Goal: Task Accomplishment & Management: Manage account settings

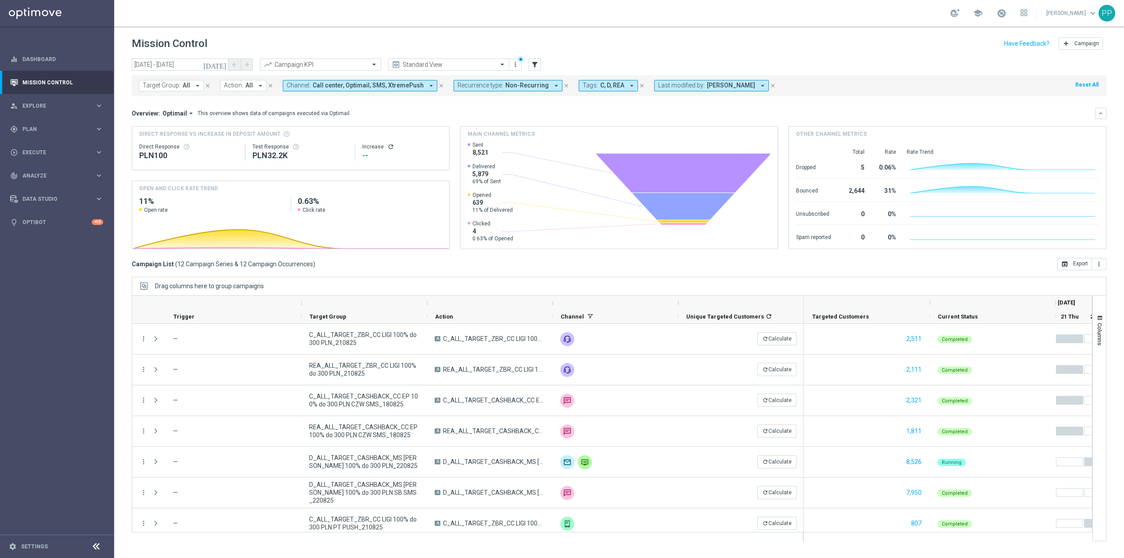
scroll to position [161, 0]
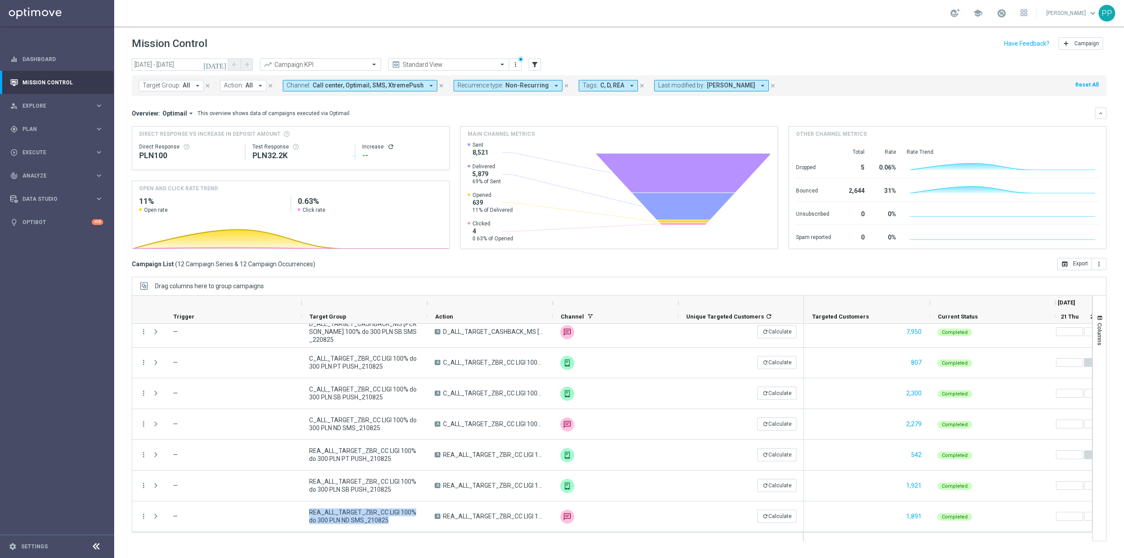
click at [184, 88] on span "All" at bounding box center [186, 85] width 7 height 7
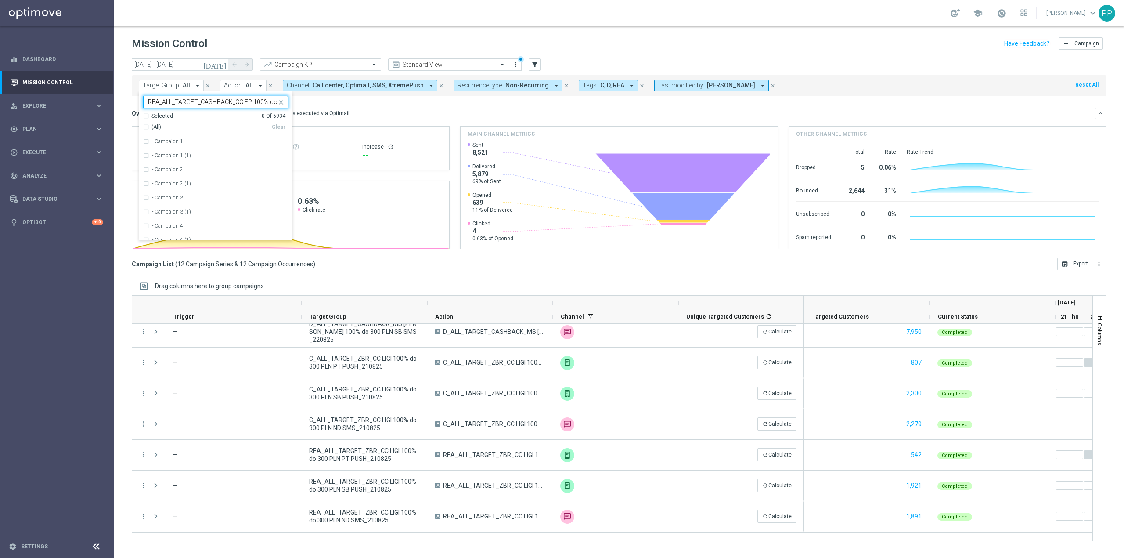
scroll to position [0, 47]
click at [216, 154] on label "REA_ALL_TARGET_CASHBACK_CC EP 100% do 300 PLN_180825" at bounding box center [220, 155] width 136 height 5
type input "REA_ALL_TARGET_CASHBACK_CC EP 100% do 300 PLN_180825"
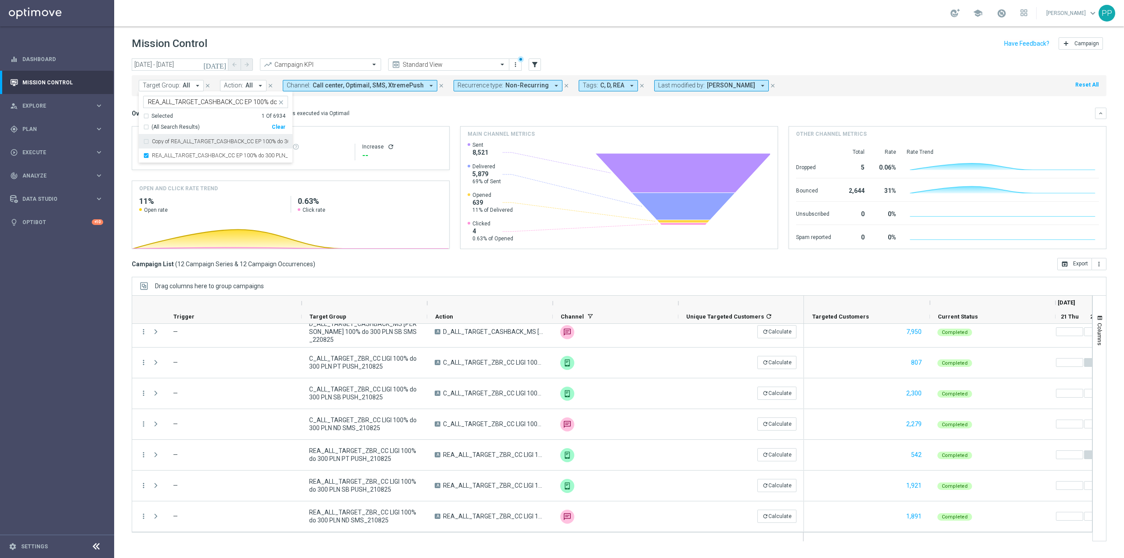
click at [264, 46] on div "Mission Control add Campaign" at bounding box center [619, 43] width 975 height 17
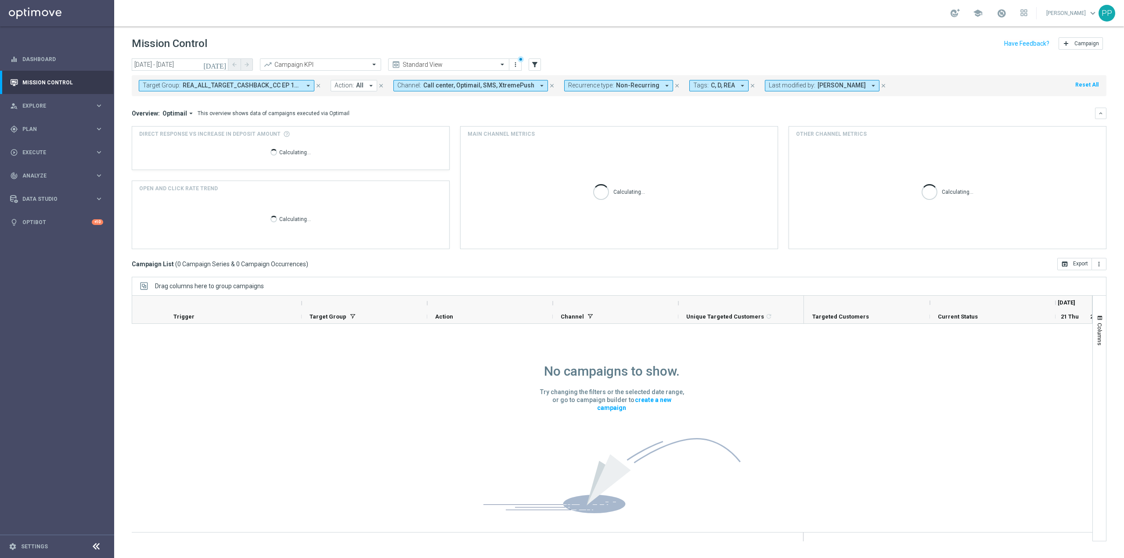
scroll to position [0, 0]
click at [197, 65] on input "21 Aug 2025 - 24 Aug 2025" at bounding box center [180, 64] width 97 height 12
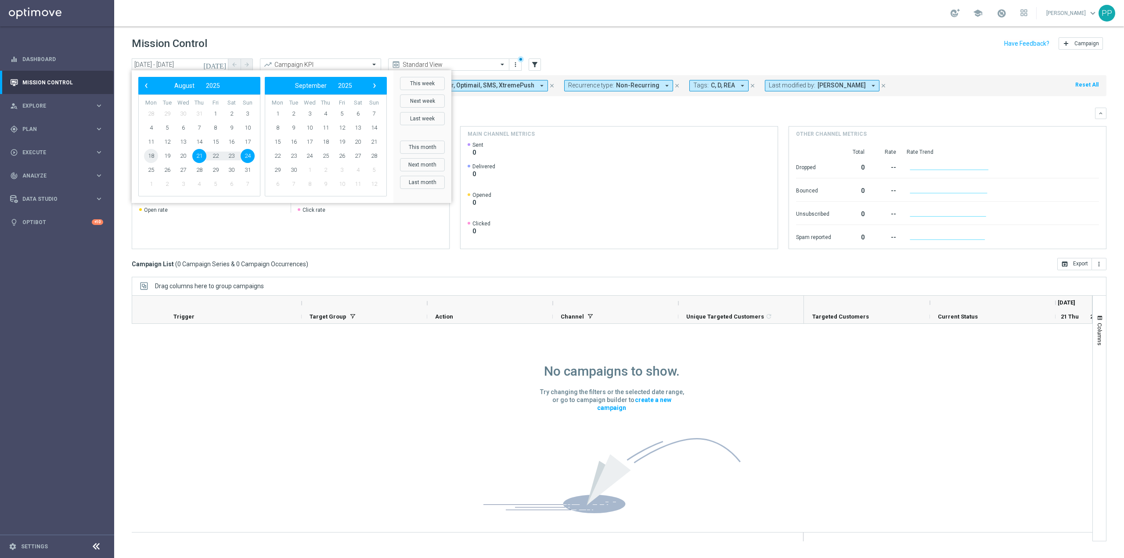
click at [152, 154] on span "18" at bounding box center [151, 156] width 14 height 14
click at [249, 155] on span "24" at bounding box center [248, 156] width 14 height 14
type input "18 Aug 2025 - 24 Aug 2025"
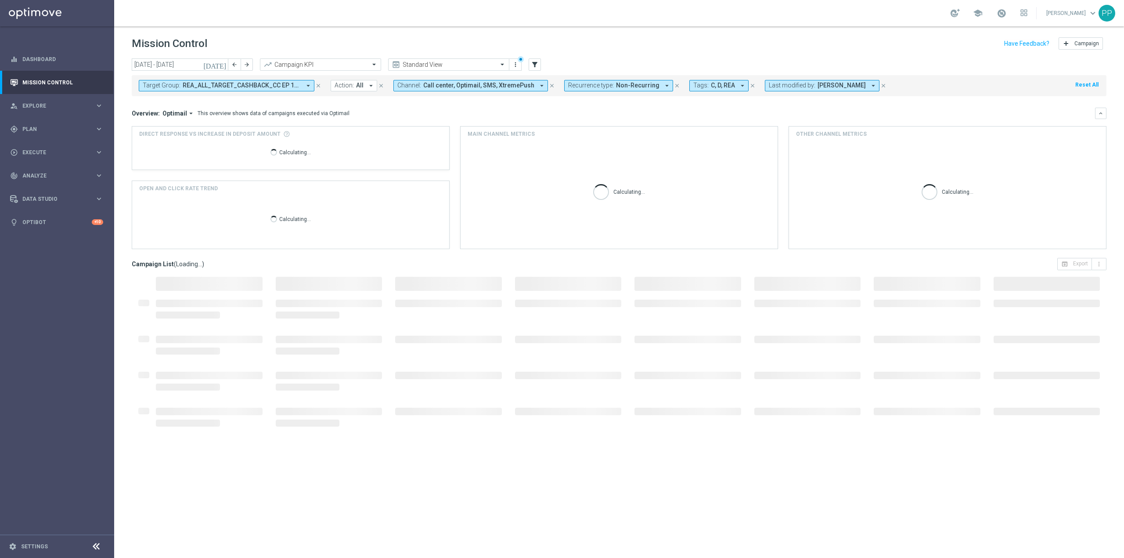
drag, startPoint x: 249, startPoint y: 155, endPoint x: 294, endPoint y: 50, distance: 114.3
click at [294, 50] on div "Mission Control add Campaign" at bounding box center [619, 43] width 975 height 17
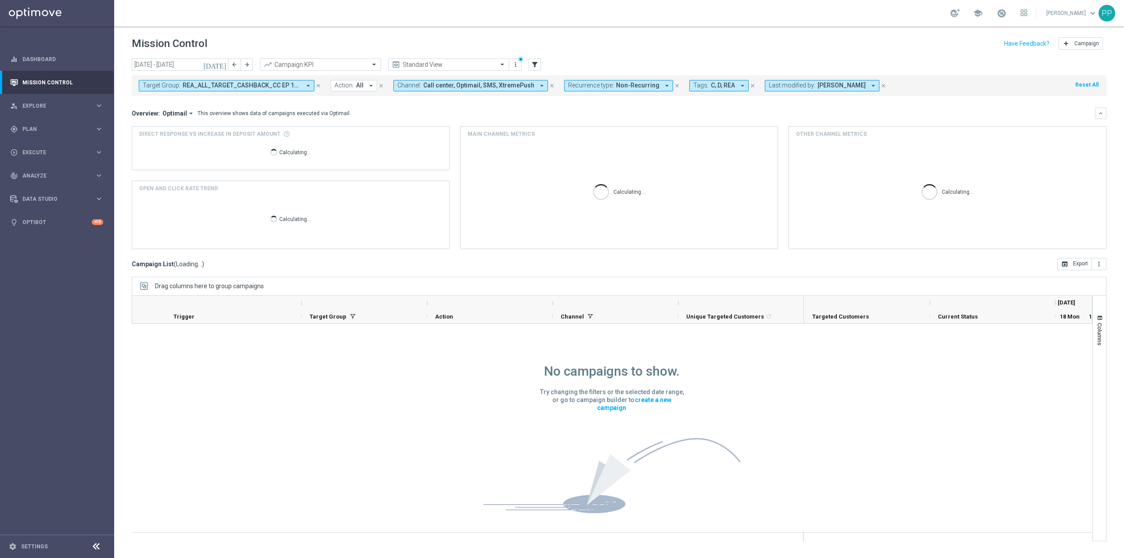
scroll to position [0, 0]
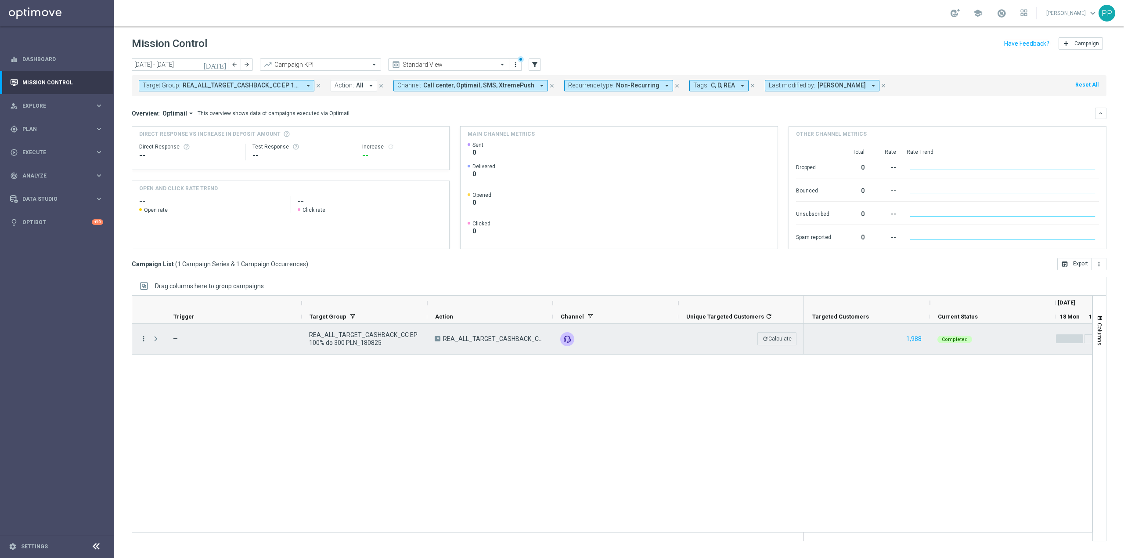
click at [143, 339] on icon "more_vert" at bounding box center [144, 339] width 8 height 8
click at [196, 396] on span "Go to Campaign Analysis" at bounding box center [192, 394] width 63 height 6
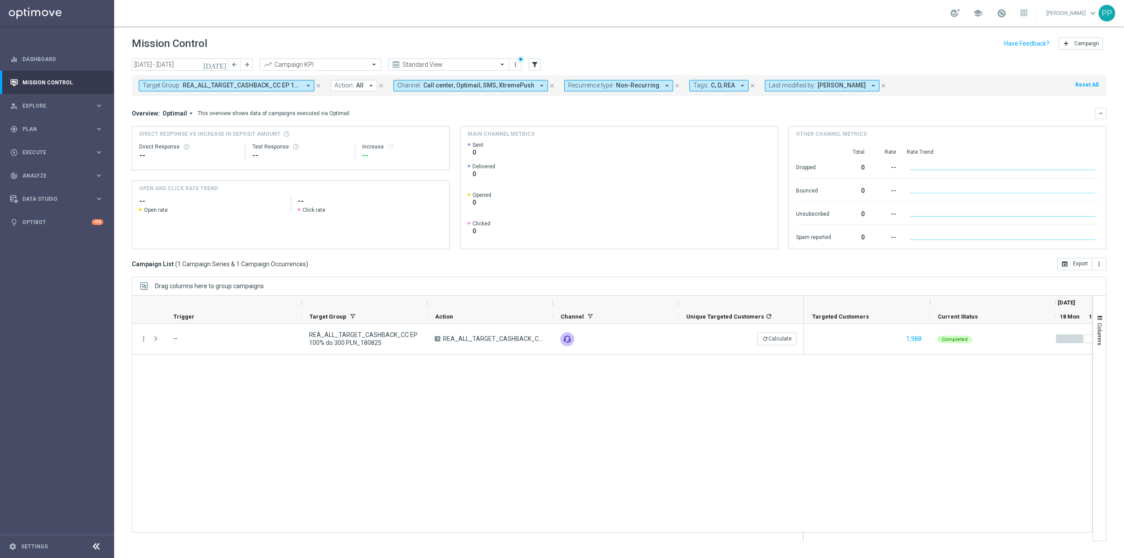
click at [195, 86] on span "REA_ALL_TARGET_CASHBACK_CC EP 100% do 300 PLN_180825" at bounding box center [242, 85] width 118 height 7
click at [0, 0] on div "Clear" at bounding box center [0, 0] width 0 height 0
click at [262, 94] on div "Selected 0 Of 6934 (All) Clear - Campaign 1 - Campaign 1 (1) - Campaign 2 - Cam…" at bounding box center [216, 165] width 154 height 149
click at [260, 98] on input "text" at bounding box center [212, 101] width 129 height 7
paste input "REA_ALL_TARGET_ZBR_CC LIGI 100% do 300 PLN_210825"
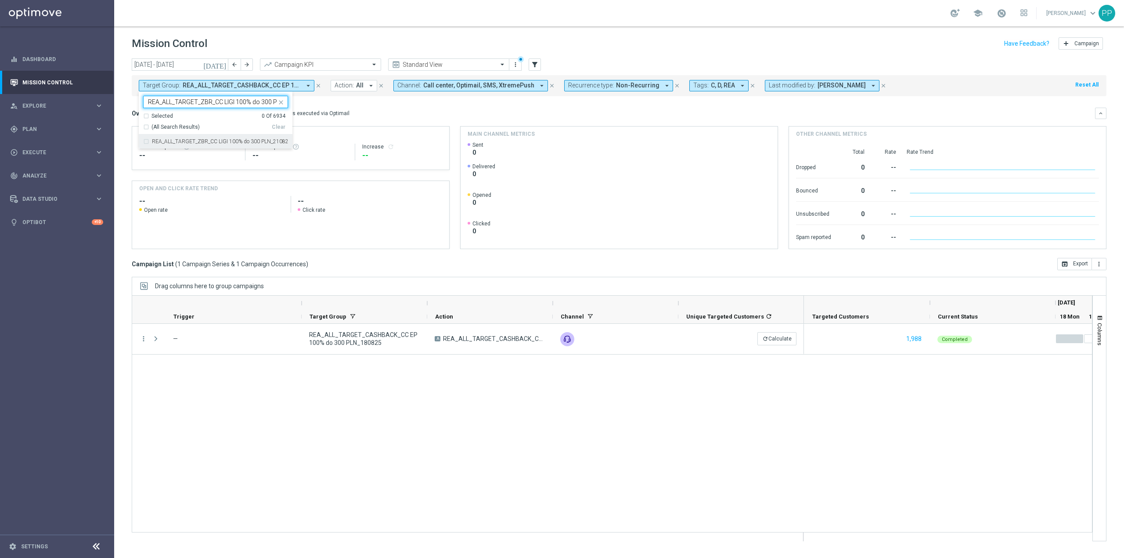
scroll to position [0, 30]
click at [236, 141] on label "REA_ALL_TARGET_ZBR_CC LIGI 100% do 300 PLN_210825" at bounding box center [220, 141] width 136 height 5
type input "REA_ALL_TARGET_ZBR_CC LIGI 100% do 300 PLN_210825"
click at [387, 112] on div "Overview: Optimail arrow_drop_down This overview shows data of campaigns execut…" at bounding box center [613, 113] width 963 height 8
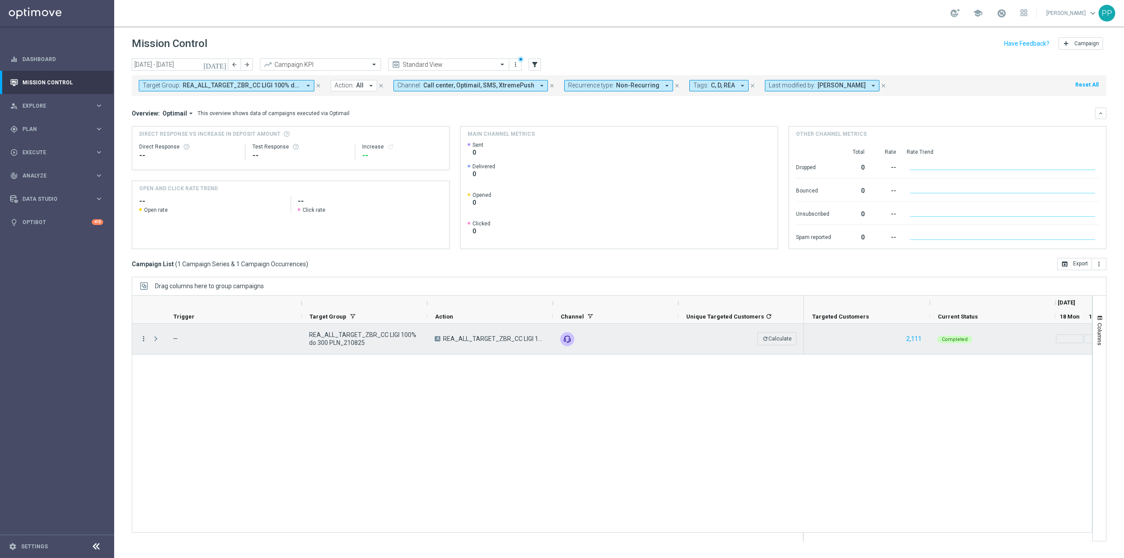
click at [146, 336] on icon "more_vert" at bounding box center [144, 339] width 8 height 8
click at [170, 392] on span "Go to Campaign Analysis" at bounding box center [192, 394] width 63 height 6
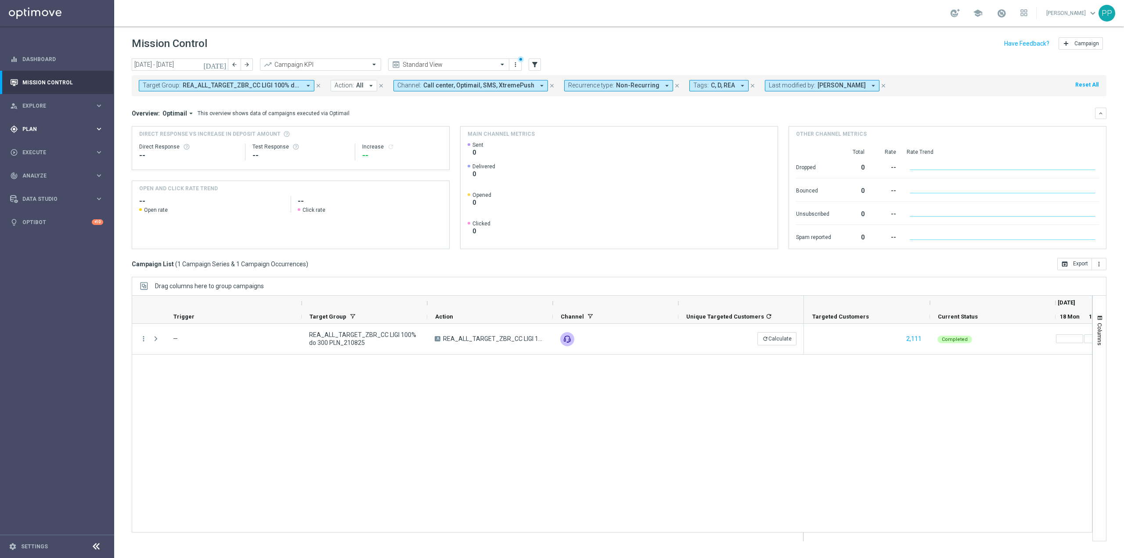
click at [70, 127] on span "Plan" at bounding box center [58, 128] width 72 height 5
click at [61, 146] on link "Target Groups" at bounding box center [57, 147] width 68 height 7
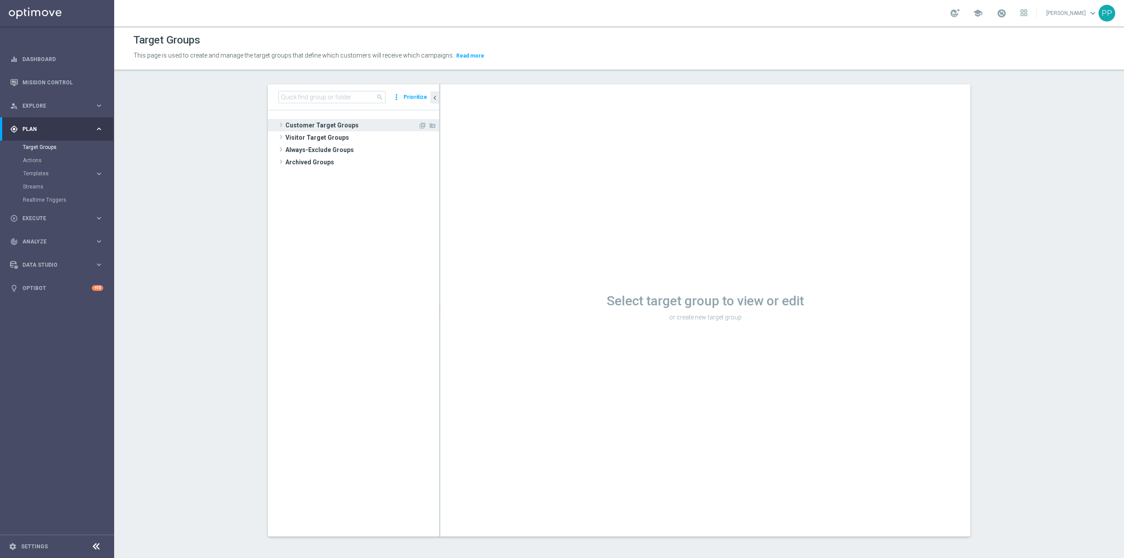
click at [299, 123] on span "Customer Target Groups" at bounding box center [351, 125] width 133 height 12
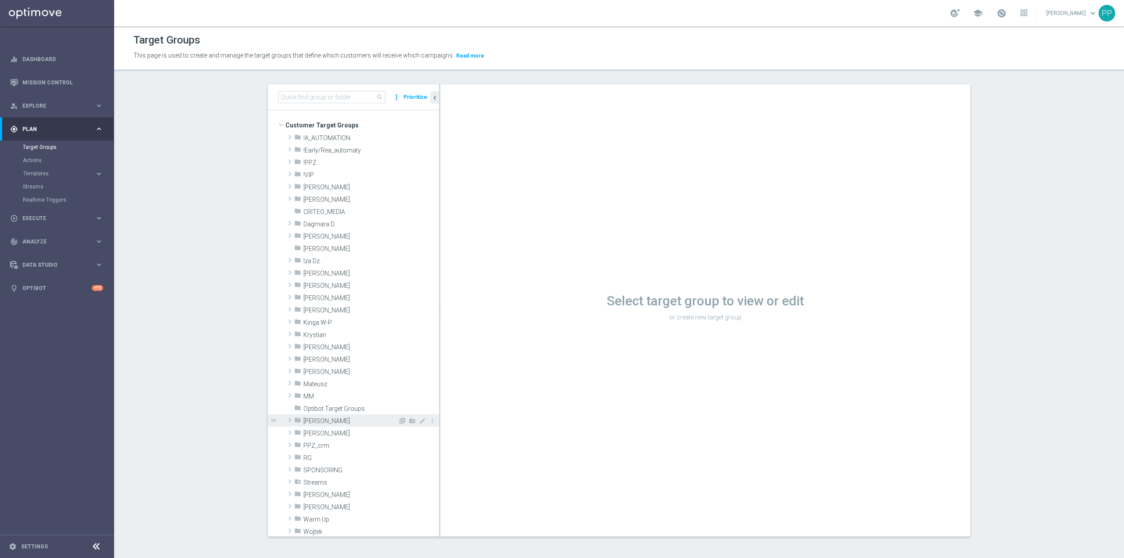
click at [328, 424] on span "Patryk P." at bounding box center [350, 420] width 94 height 7
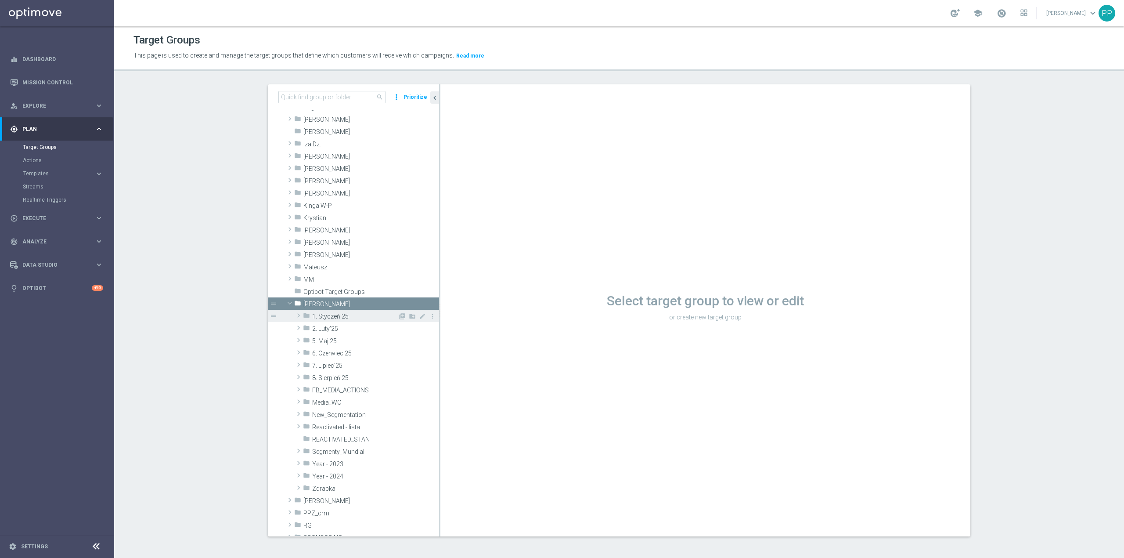
scroll to position [176, 0]
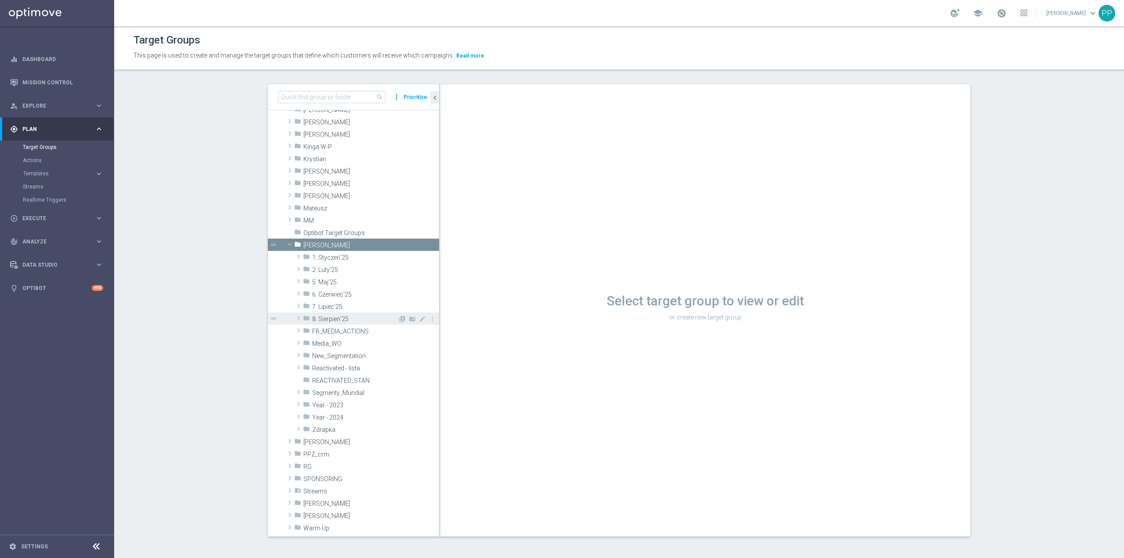
click at [339, 319] on span "8. Sierpień'25" at bounding box center [355, 318] width 86 height 7
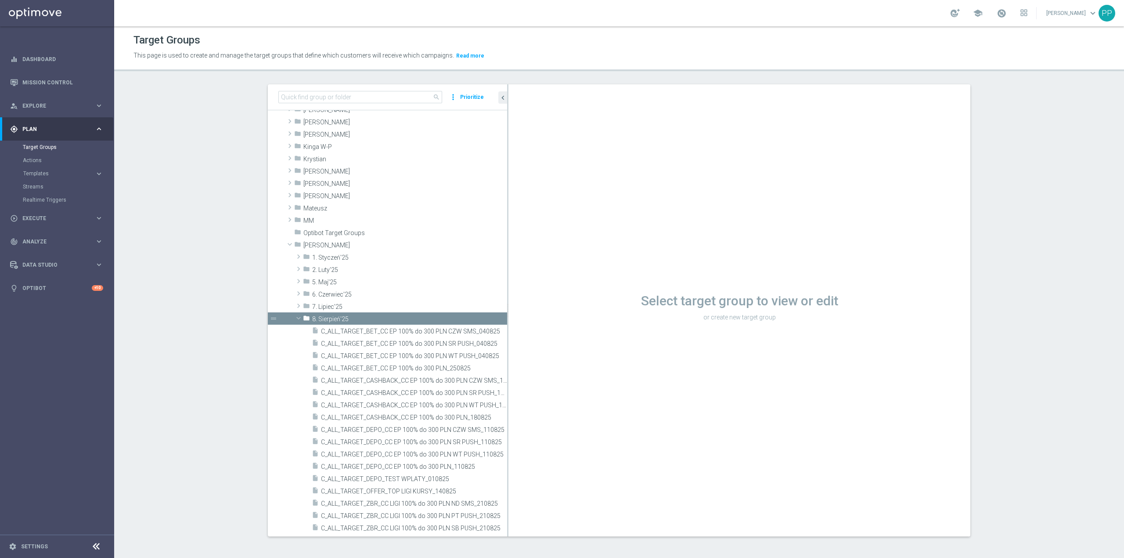
drag, startPoint x: 435, startPoint y: 346, endPoint x: 604, endPoint y: 340, distance: 169.6
click at [608, 342] on as-split "search more_vert Prioritize Customer Target Groups library_add create_new_folder" at bounding box center [619, 310] width 703 height 452
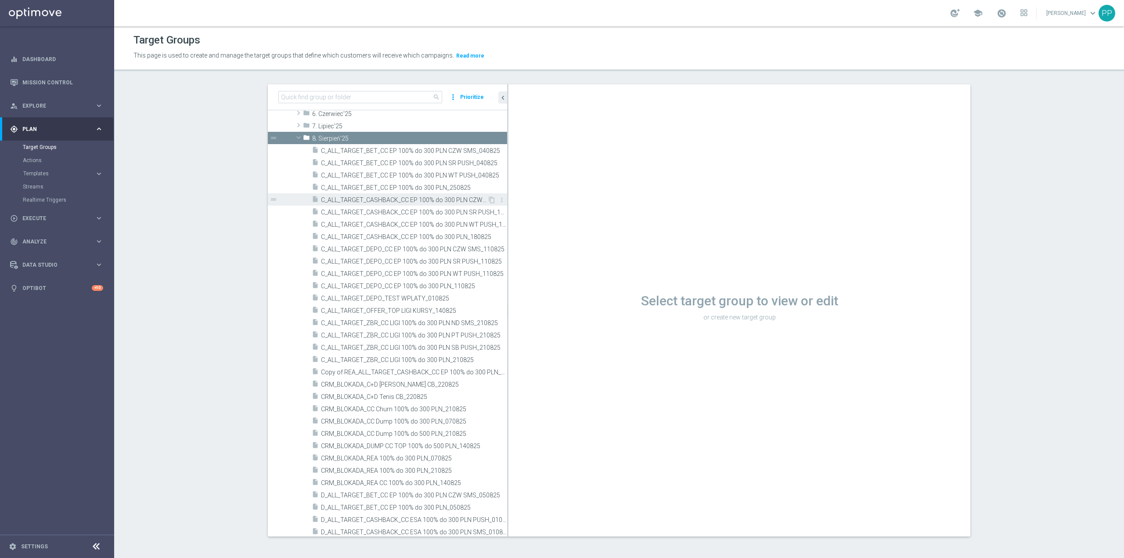
scroll to position [351, 0]
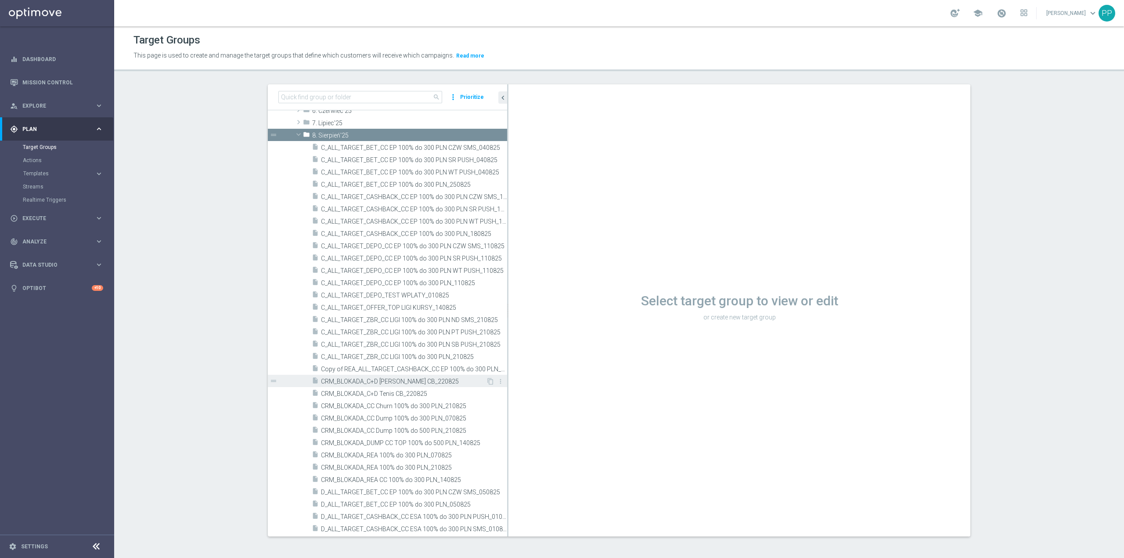
click at [413, 383] on span "CRM_BLOKADA_C+D MS Siatka CB_220825" at bounding box center [403, 381] width 165 height 7
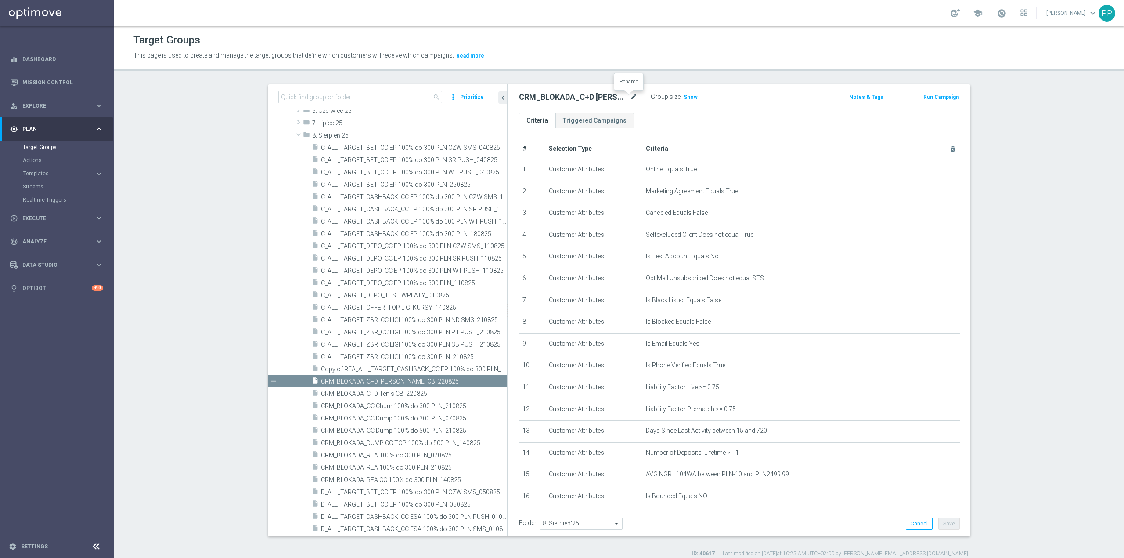
click at [630, 100] on icon "mode_edit" at bounding box center [634, 97] width 8 height 11
click at [602, 102] on input "CRM_BLOKADA_C+D MS Siatka CB_220825" at bounding box center [578, 98] width 119 height 12
drag, startPoint x: 591, startPoint y: 98, endPoint x: 634, endPoint y: 97, distance: 43.5
click at [634, 97] on div "CRM_BLOKADA_C+D MS Siatka CB_220825" at bounding box center [578, 98] width 132 height 12
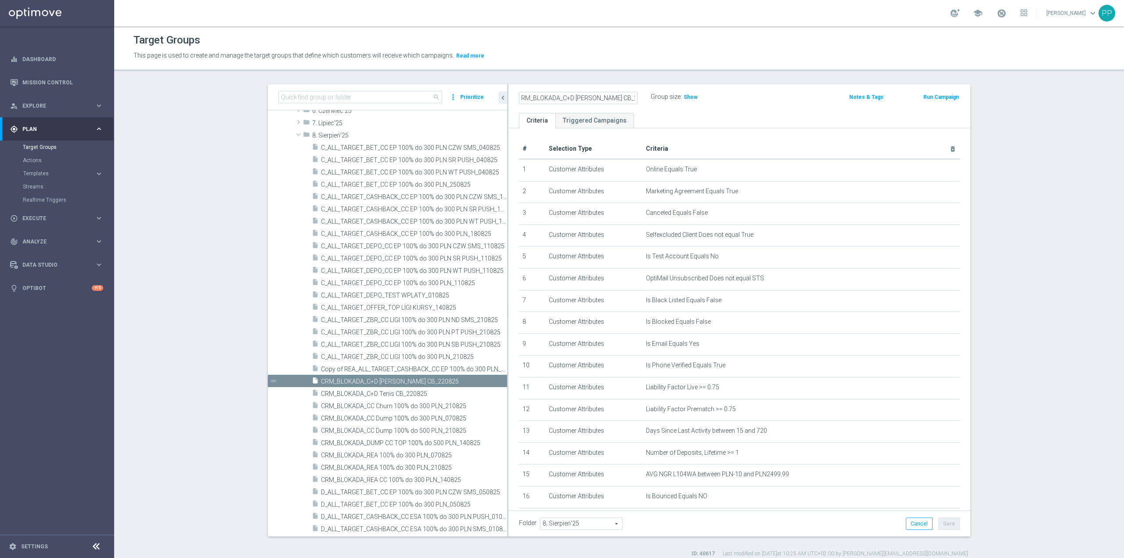
click at [593, 95] on input "CRM_BLOKADA_C+D MS Siatka CB_220825" at bounding box center [578, 98] width 119 height 12
drag, startPoint x: 577, startPoint y: 97, endPoint x: 494, endPoint y: 101, distance: 82.6
click at [494, 101] on as-split "search more_vert Prioritize Customer Target Groups library_add create_new_folder" at bounding box center [619, 310] width 703 height 452
click at [535, 97] on input "CRM_BLOKADA_C+D MS Siatka CB_220825" at bounding box center [578, 98] width 119 height 12
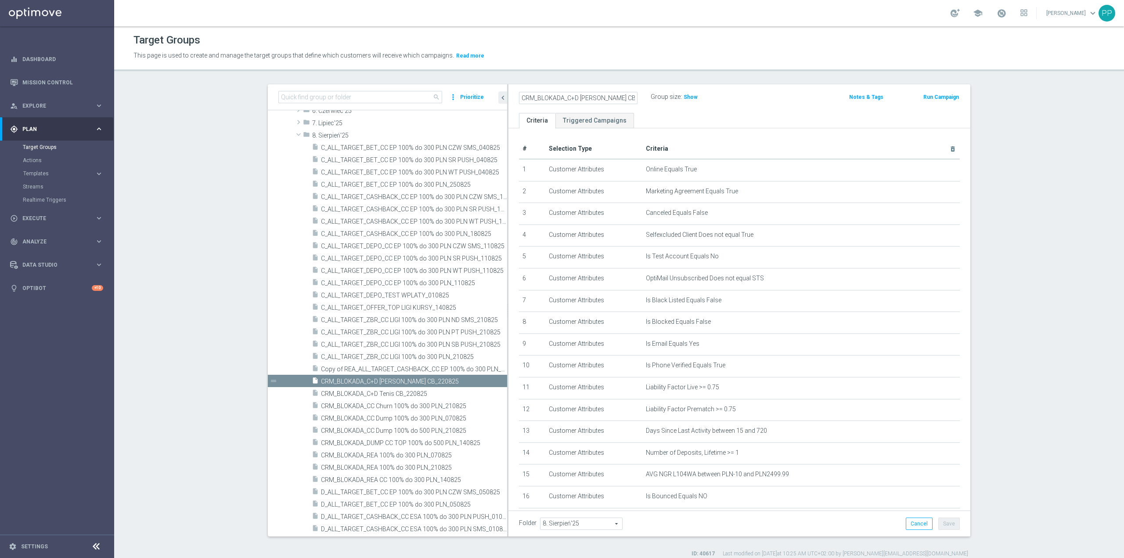
scroll to position [0, 4]
drag, startPoint x: 529, startPoint y: 99, endPoint x: 640, endPoint y: 97, distance: 111.1
click at [640, 97] on div "CRM_BLOKADA_C+D MS Siatka CB_220825" at bounding box center [585, 97] width 132 height 12
click at [616, 97] on input "CRM_BLOKADA_C+D MS Siatka CB_220825" at bounding box center [578, 98] width 119 height 12
drag, startPoint x: 568, startPoint y: 97, endPoint x: 631, endPoint y: 97, distance: 63.2
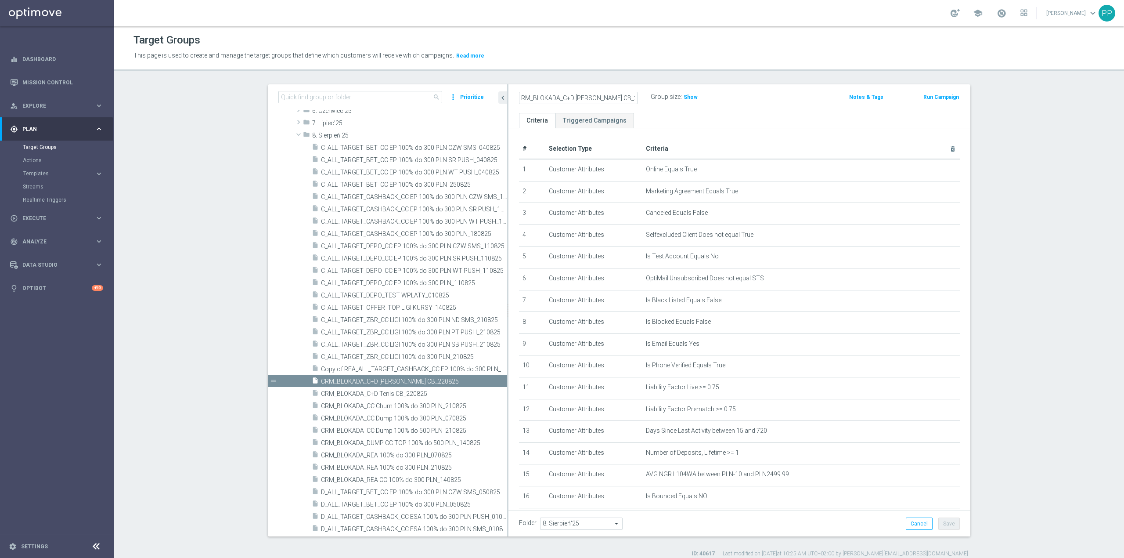
click at [631, 97] on input "CRM_BLOKADA_C+D MS Siatka CB_220825" at bounding box center [578, 98] width 119 height 12
click at [220, 395] on section "search more_vert Prioritize Customer Target Groups library_add create_new_folder" at bounding box center [619, 320] width 1010 height 473
click at [487, 382] on icon "content_copy" at bounding box center [490, 381] width 7 height 7
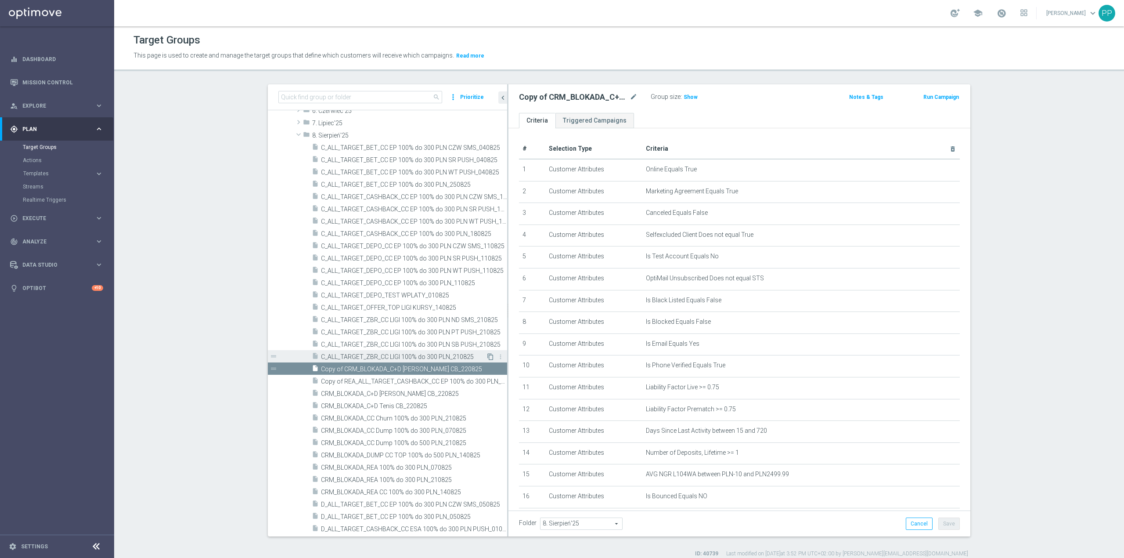
scroll to position [346, 0]
click at [630, 97] on icon "mode_edit" at bounding box center [634, 97] width 8 height 11
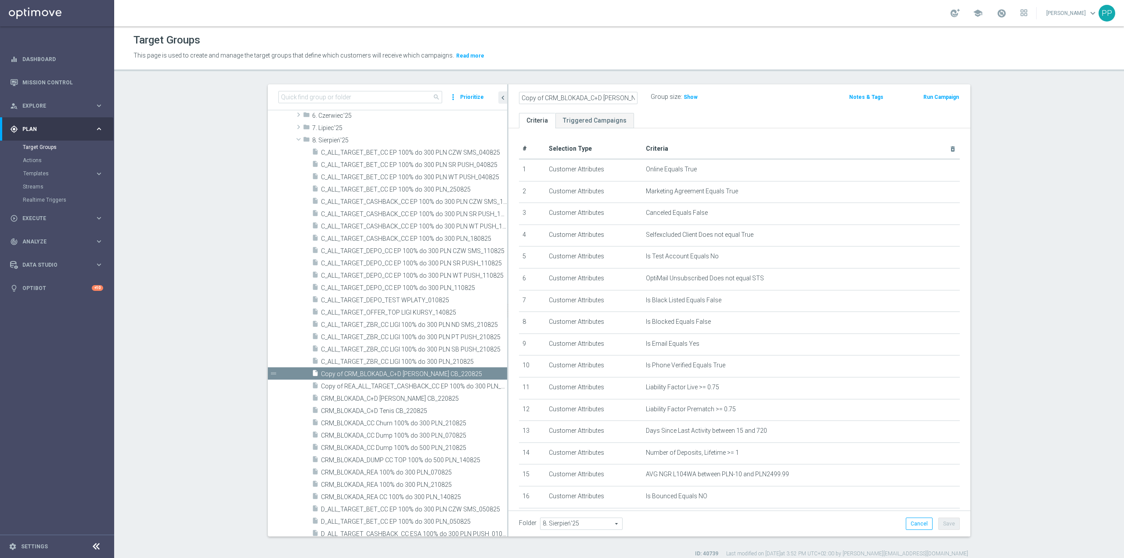
scroll to position [0, 27]
click at [572, 97] on input "Copy of CRM_BLOKADA_C+D MS Siatka CB_220825" at bounding box center [578, 98] width 119 height 12
click at [588, 97] on input "Copy of CRM_BLOKADA_C+D MS Siatka CB_220825" at bounding box center [578, 98] width 119 height 12
click at [598, 97] on input "Copy of CRM_BLOKADA_C+D MS Siatka CB_220825" at bounding box center [578, 98] width 119 height 12
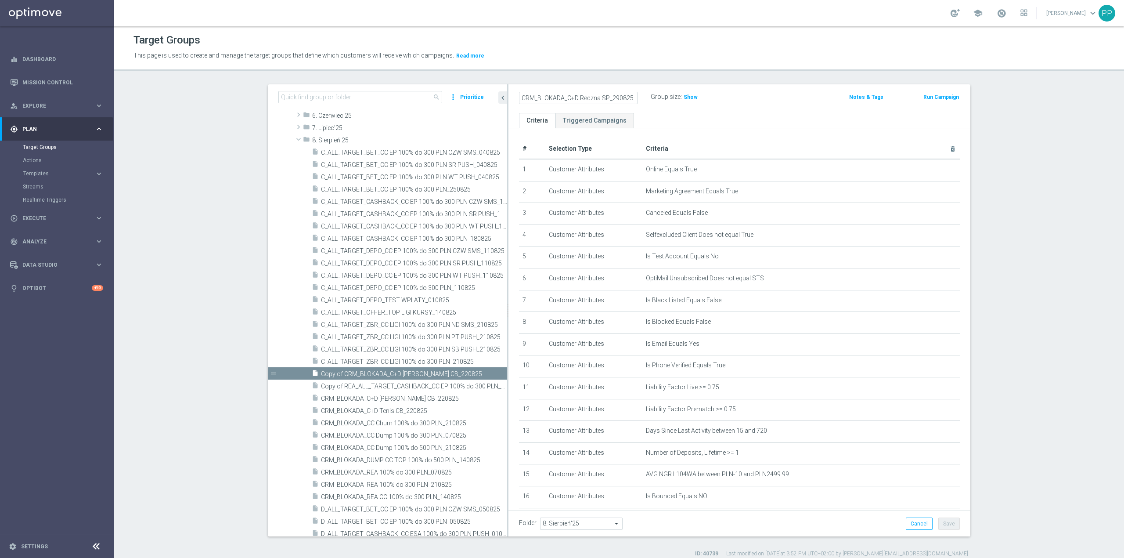
type input "CRM_BLOKADA_C+D Reczna SP_290825"
click at [616, 62] on div "This page is used to create and manage the target groups that define which cust…" at bounding box center [496, 56] width 739 height 14
click at [942, 521] on button "Save" at bounding box center [949, 523] width 22 height 12
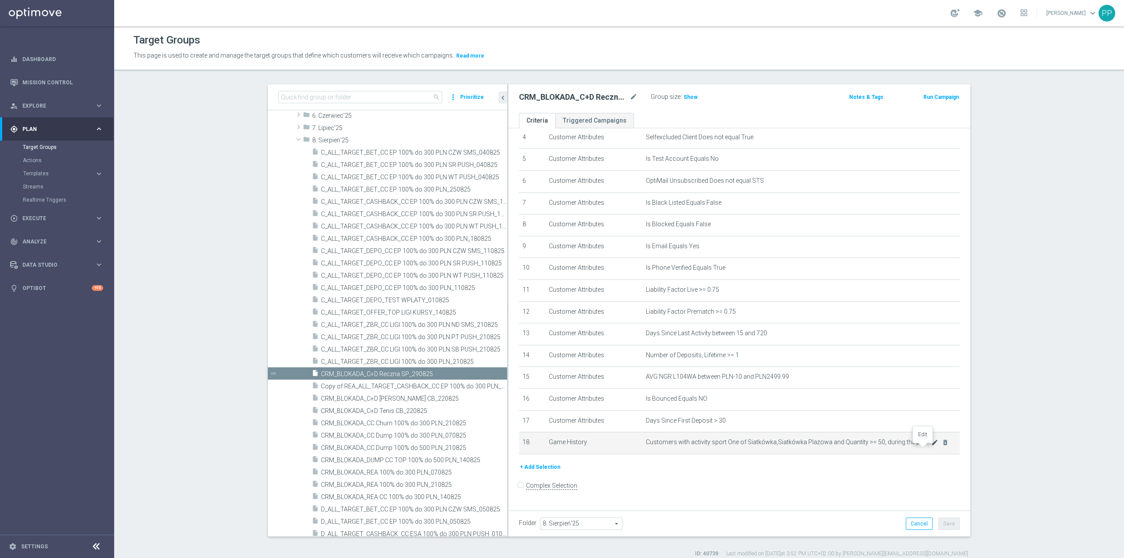
click at [931, 446] on icon "mode_edit" at bounding box center [934, 442] width 7 height 7
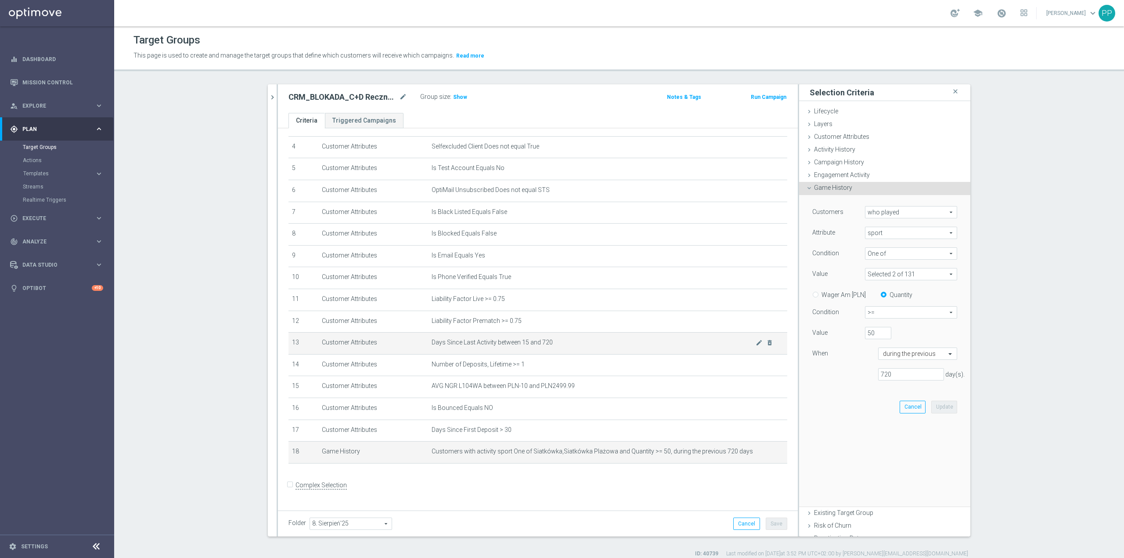
scroll to position [91, 0]
click at [884, 264] on div "Customers who played who played arrow_drop_down search Attribute sport sport ar…" at bounding box center [884, 296] width 145 height 181
click at [883, 271] on span at bounding box center [910, 273] width 91 height 11
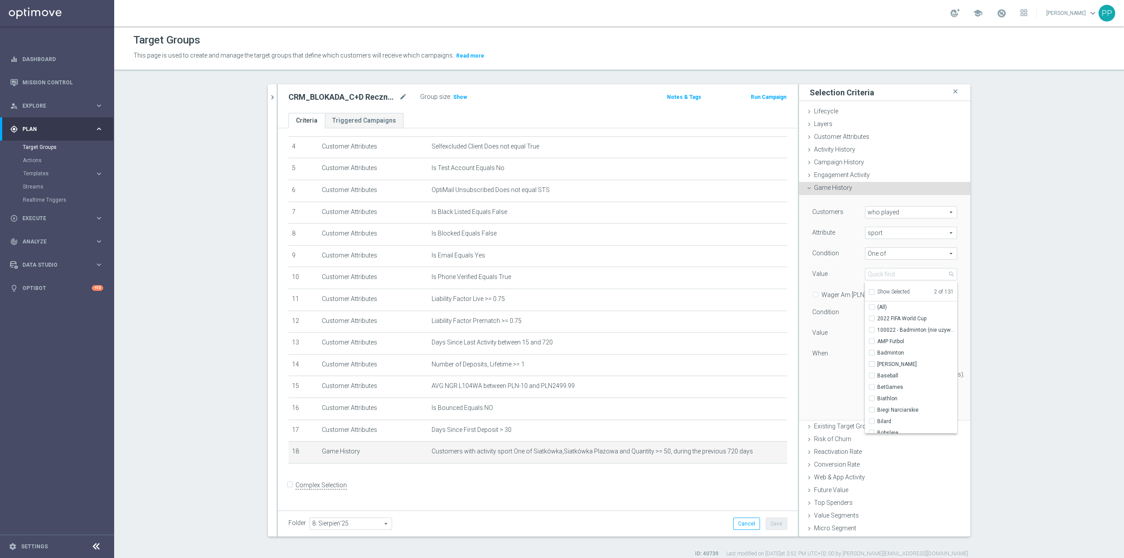
click at [868, 292] on input "Show Selected" at bounding box center [871, 293] width 6 height 6
checkbox input "true"
click at [872, 318] on input "Siatkówka" at bounding box center [875, 319] width 6 height 6
checkbox input "false"
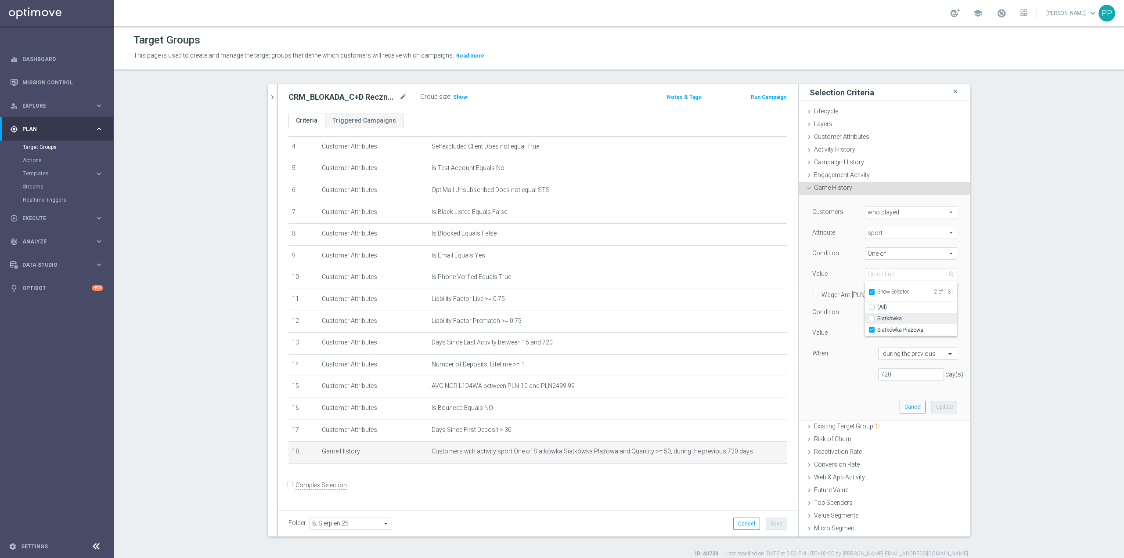
type input "Siatkówka Plażowa"
checkbox input "false"
click at [865, 325] on div "Siatkówka Plażowa" at bounding box center [911, 329] width 92 height 11
click at [872, 329] on input "Siatkówka Plażowa" at bounding box center [875, 330] width 6 height 6
checkbox input "false"
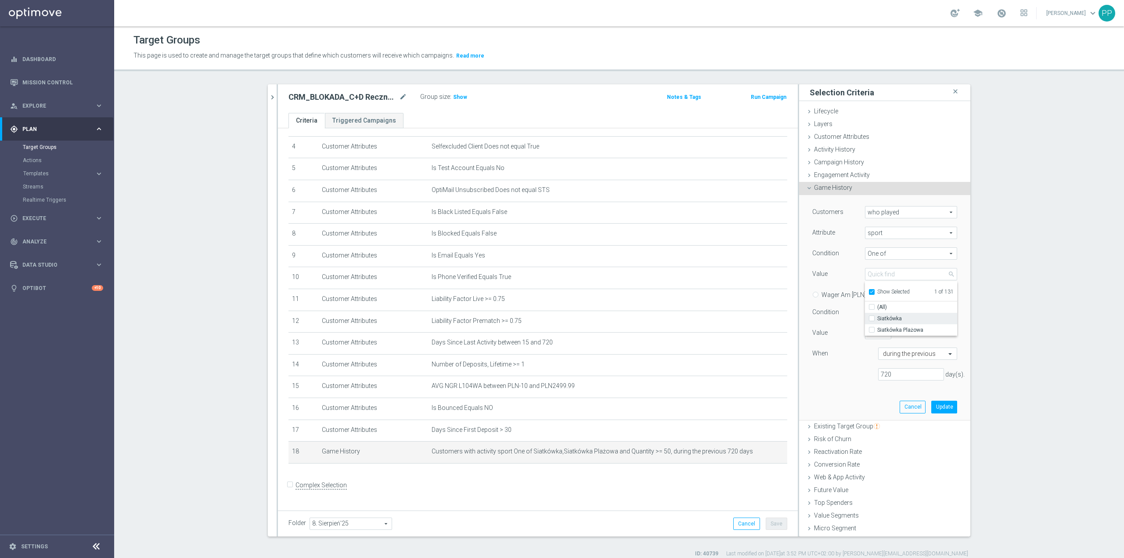
type input "Select"
click at [877, 292] on label "Show Selected" at bounding box center [893, 292] width 32 height 8
click at [868, 292] on input "Show Selected" at bounding box center [871, 293] width 6 height 6
checkbox input "false"
click at [867, 278] on input "search" at bounding box center [911, 274] width 92 height 12
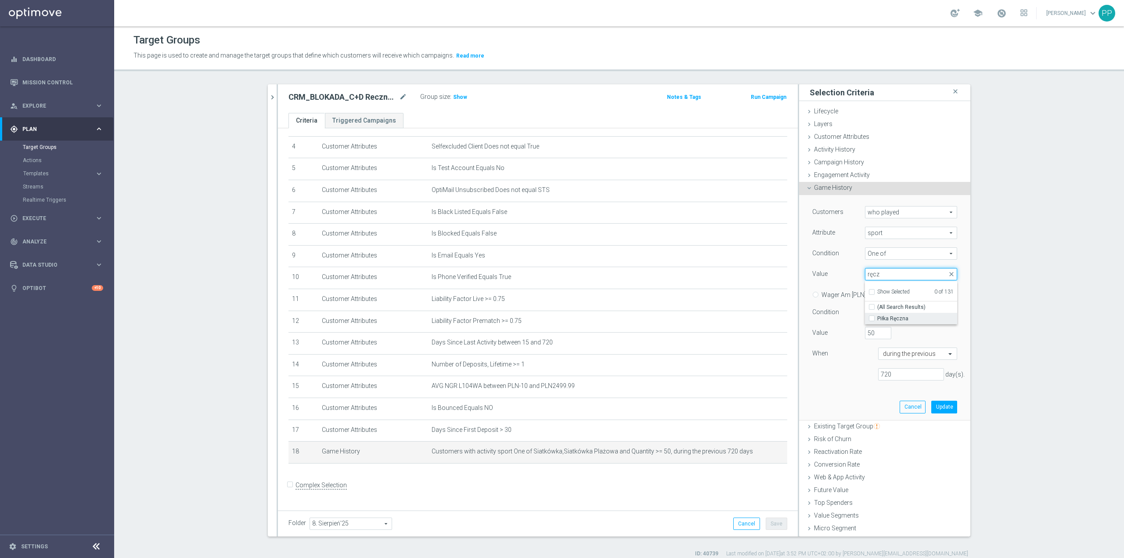
type input "ręcz"
click at [894, 316] on span "Piłka Ręczna" at bounding box center [917, 318] width 80 height 7
click at [877, 316] on input "Piłka Ręczna" at bounding box center [875, 319] width 6 height 6
checkbox input "true"
type input "Piłka Ręczna"
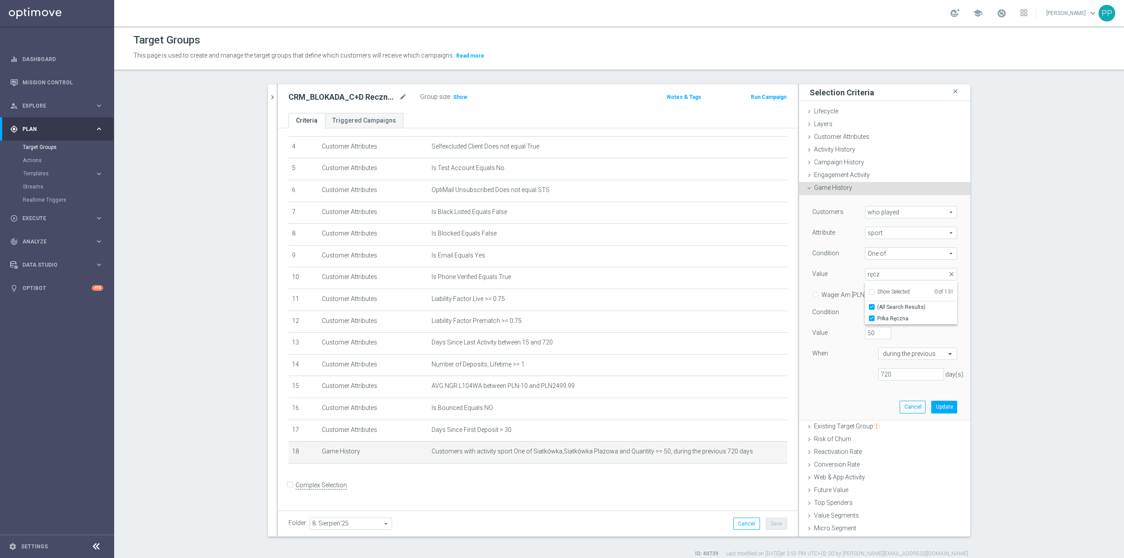
checkbox input "true"
click at [844, 266] on div "Customers who played who played arrow_drop_down search Attribute sport sport ar…" at bounding box center [884, 296] width 145 height 181
click at [931, 406] on button "Update" at bounding box center [944, 406] width 26 height 12
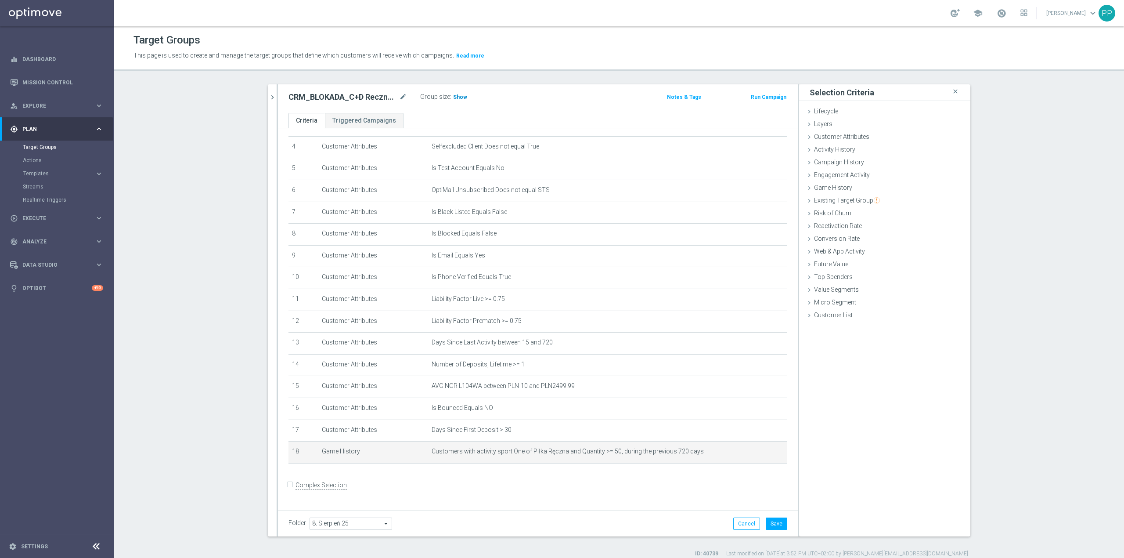
click at [458, 97] on span "Show" at bounding box center [460, 97] width 14 height 6
click at [776, 527] on button "Save" at bounding box center [777, 523] width 22 height 12
click at [756, 455] on icon "mode_edit" at bounding box center [759, 451] width 7 height 7
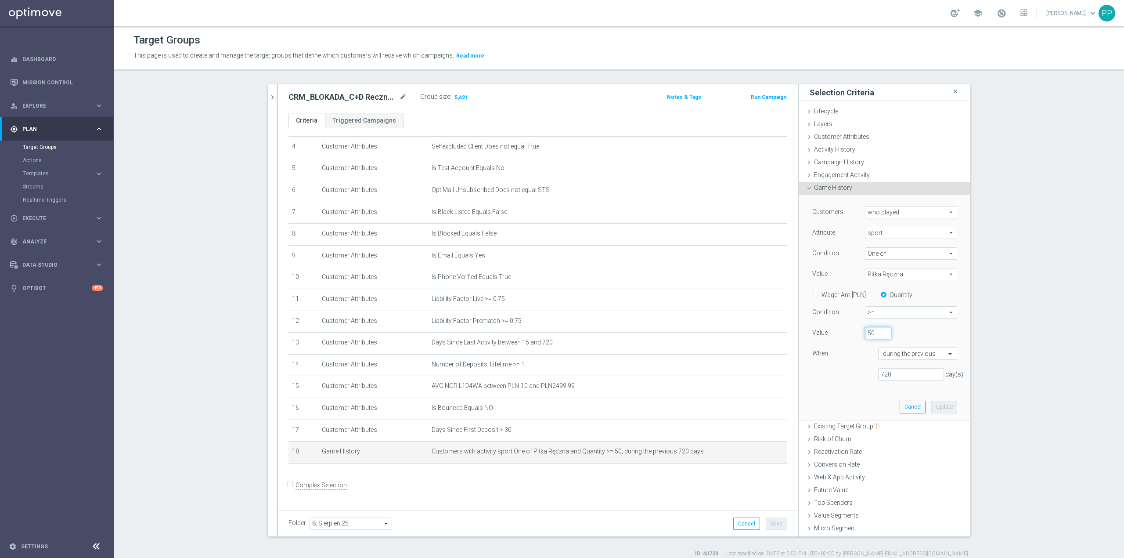
drag, startPoint x: 859, startPoint y: 334, endPoint x: 854, endPoint y: 335, distance: 5.8
click at [858, 335] on div "50" at bounding box center [878, 333] width 40 height 12
type input "40"
click at [931, 410] on button "Update" at bounding box center [944, 406] width 26 height 12
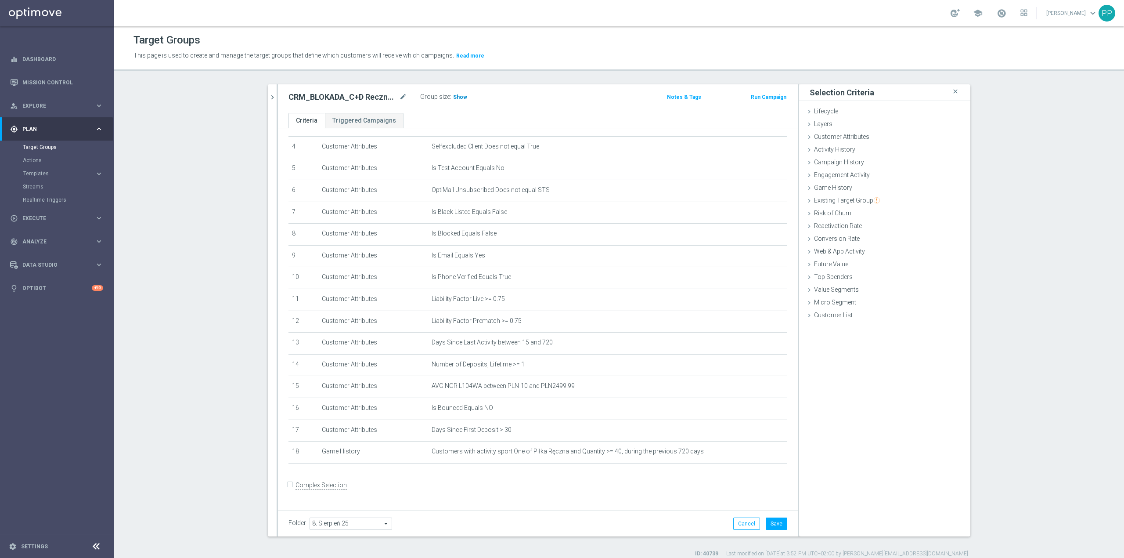
click at [457, 102] on h3 "Show" at bounding box center [460, 97] width 16 height 10
click at [756, 455] on icon "mode_edit" at bounding box center [759, 451] width 7 height 7
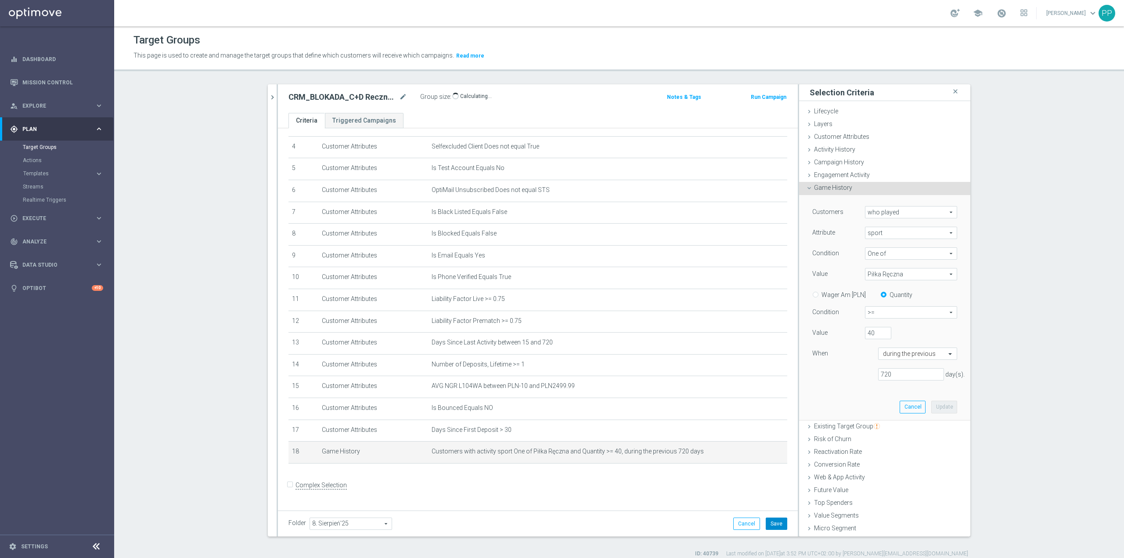
click at [776, 528] on button "Save" at bounding box center [777, 523] width 22 height 12
click at [268, 98] on icon "chevron_right" at bounding box center [272, 97] width 8 height 8
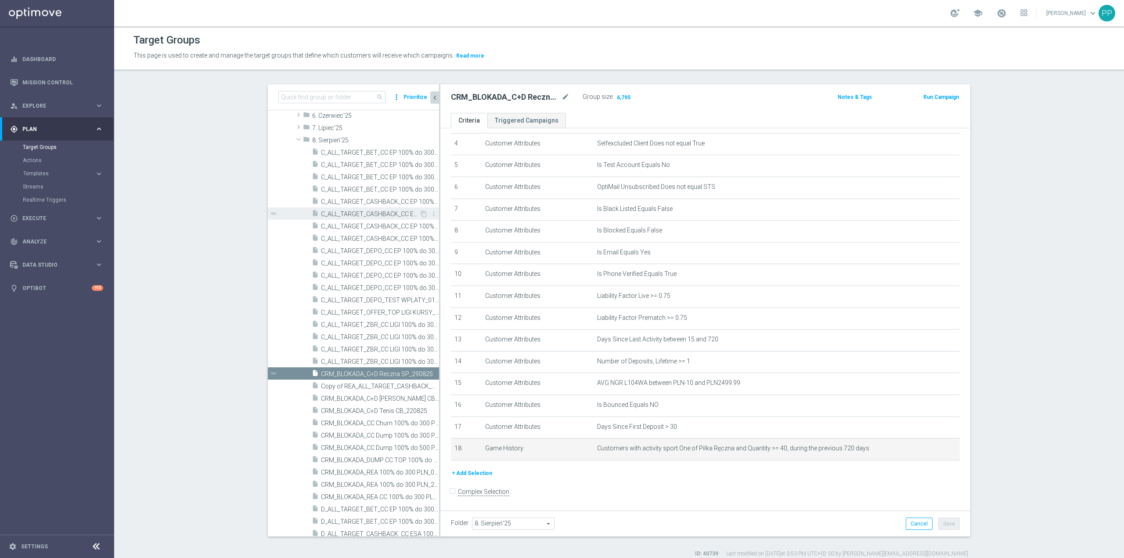
scroll to position [101, 0]
click at [420, 375] on icon "content_copy" at bounding box center [423, 373] width 7 height 7
click at [562, 97] on icon "mode_edit" at bounding box center [566, 97] width 8 height 11
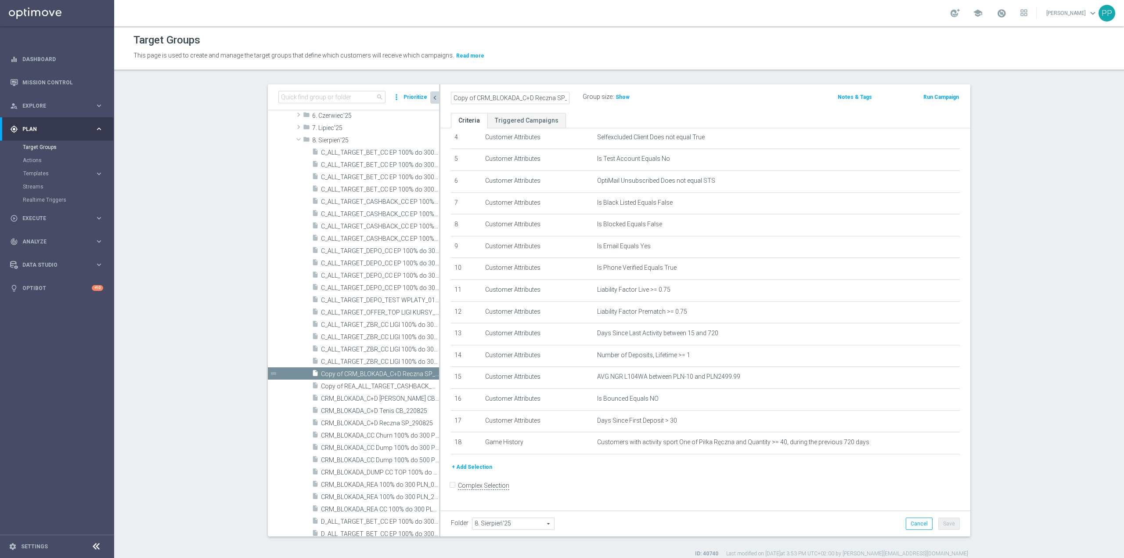
scroll to position [0, 19]
click at [545, 98] on input "Copy of CRM_BLOKADA_C+D Reczna SP_290825" at bounding box center [510, 98] width 119 height 12
drag, startPoint x: 538, startPoint y: 97, endPoint x: 509, endPoint y: 97, distance: 28.6
click at [509, 97] on input "Copy of CRM_BLOKADA_C+D Reczna SP_290825" at bounding box center [510, 98] width 119 height 12
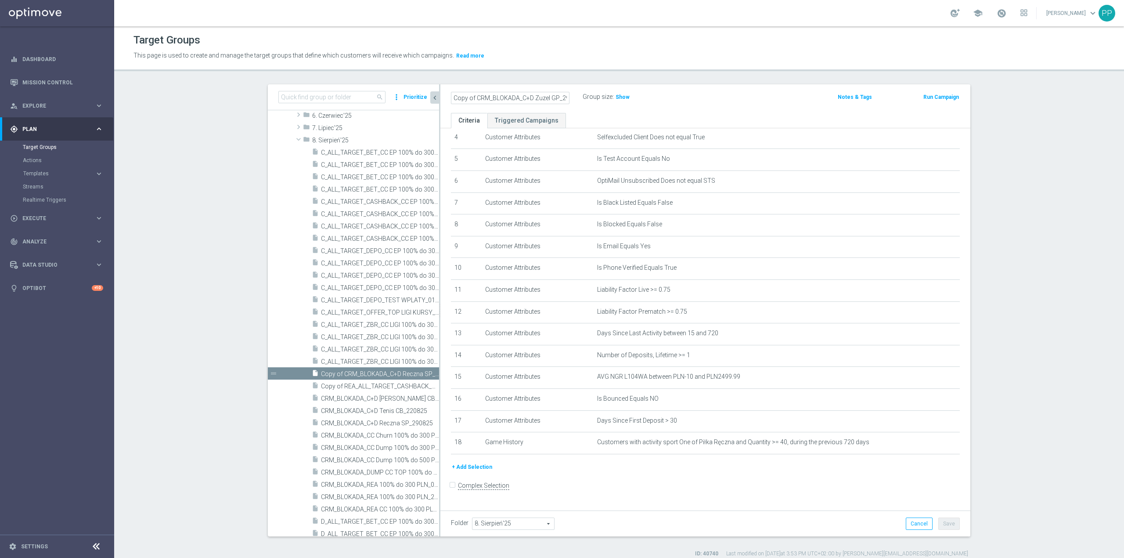
click at [509, 97] on input "Copy of CRM_BLOKADA_C+D Zuzel GP_290825" at bounding box center [510, 98] width 119 height 12
drag, startPoint x: 492, startPoint y: 96, endPoint x: 468, endPoint y: 96, distance: 24.6
click at [468, 96] on input "Copy of CRM_BLOKADA_C+D Zuzel GP_290825" at bounding box center [510, 98] width 119 height 12
click at [470, 96] on input "Copy of CRM_BLOKADA_C+D Zuzel GP_290825" at bounding box center [510, 98] width 119 height 12
click at [472, 97] on input "Copy of CRM_BLOKADA_C+D Zuzel GP_290825" at bounding box center [510, 98] width 119 height 12
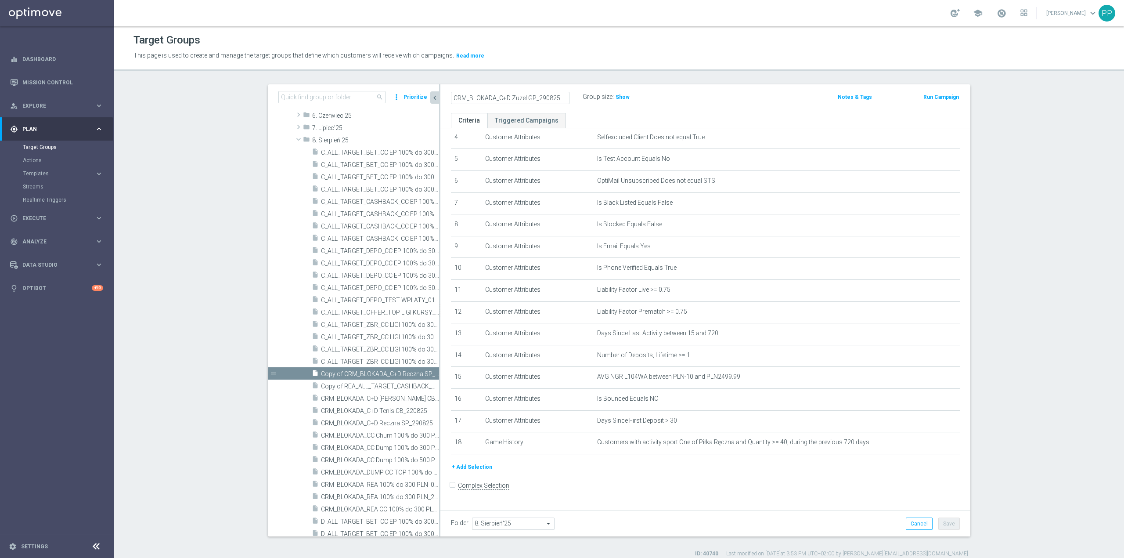
type input "CRM_BLOKADA_C+D Zuzel GP_290825"
click at [517, 87] on div "CRM_BLOKADA_C+D Zuzel GP_290825 Group size : Show Notes & Tags Run Campaign" at bounding box center [705, 98] width 530 height 29
click at [951, 528] on button "Save" at bounding box center [949, 523] width 22 height 12
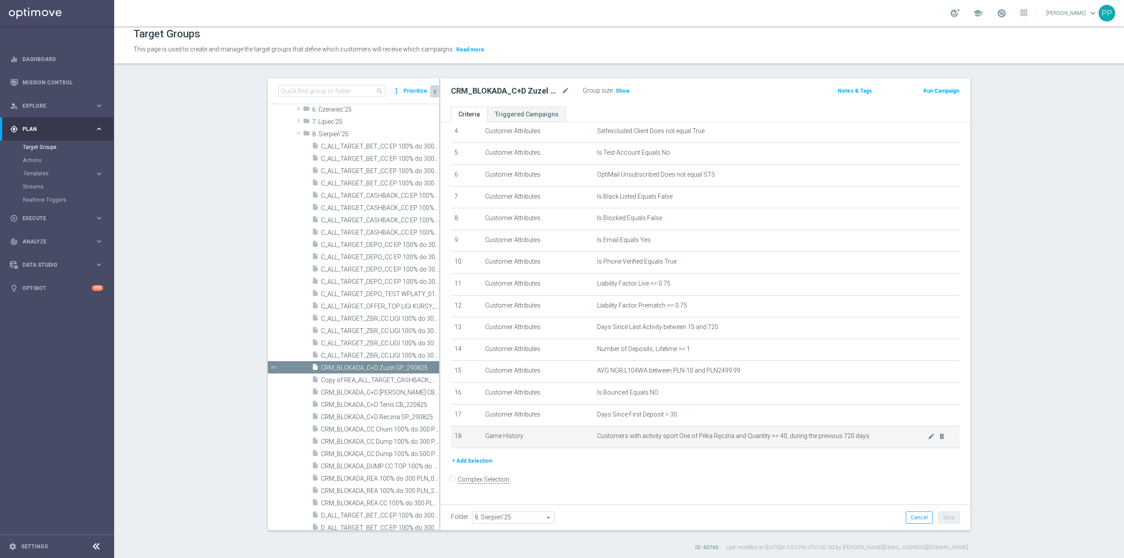
scroll to position [8, 0]
click at [928, 438] on icon "mode_edit" at bounding box center [931, 434] width 7 height 7
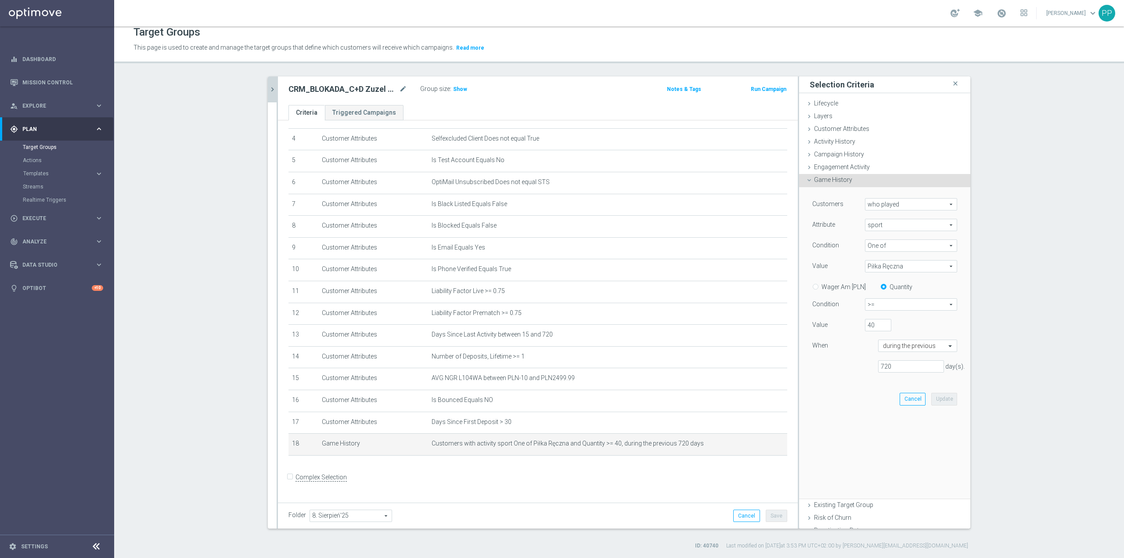
scroll to position [91, 0]
click at [866, 269] on span "Piłka Ręczna" at bounding box center [910, 265] width 91 height 11
click at [868, 284] on input "Show Selected" at bounding box center [871, 285] width 6 height 6
checkbox input "true"
click at [872, 297] on input "(All)" at bounding box center [875, 299] width 6 height 6
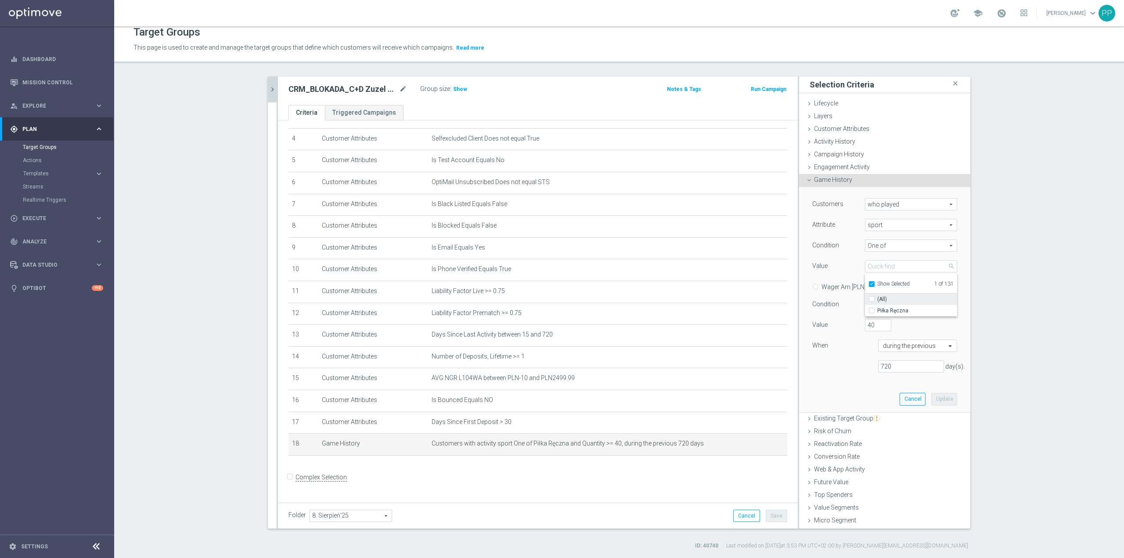
checkbox input "false"
type input "Select"
checkbox input "false"
click at [868, 282] on input "Show Selected" at bounding box center [871, 285] width 6 height 6
checkbox input "false"
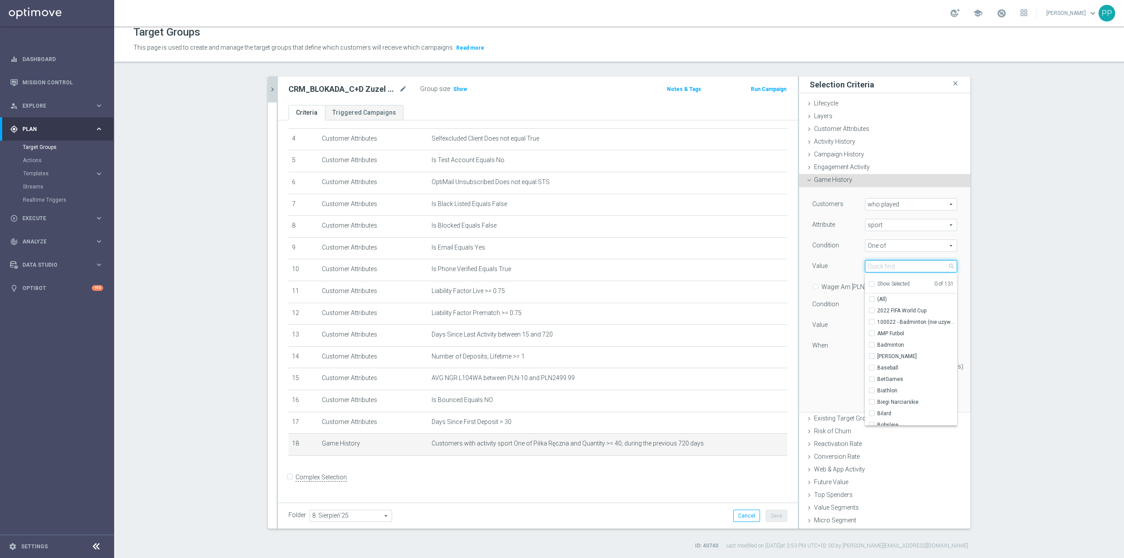
click at [865, 269] on input "search" at bounding box center [911, 266] width 92 height 12
type input "żuż"
click at [877, 313] on span "Żużel" at bounding box center [917, 310] width 80 height 7
click at [872, 313] on input "Żużel" at bounding box center [875, 311] width 6 height 6
checkbox input "true"
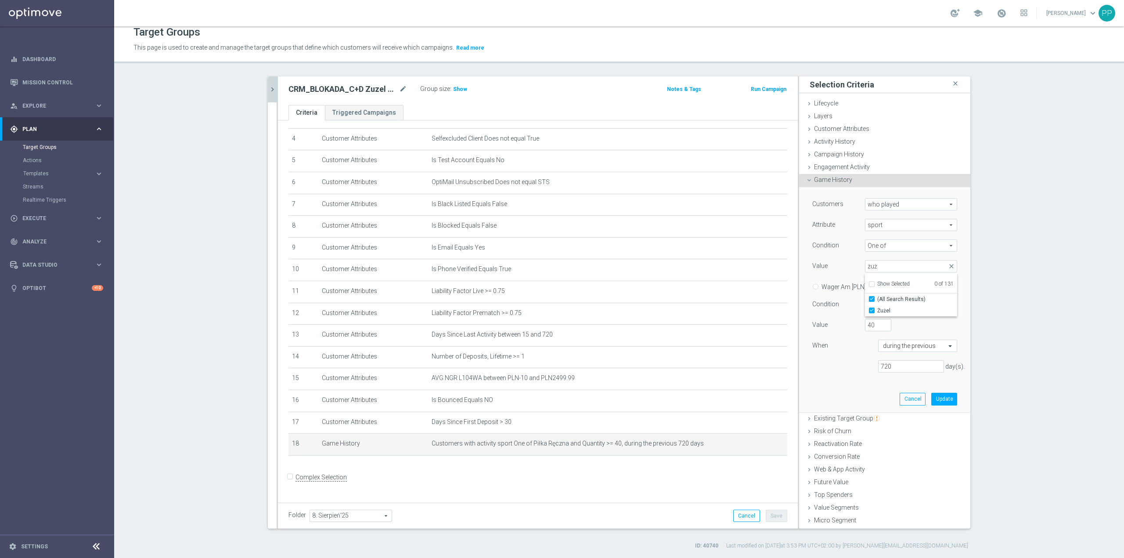
type input "Żużel"
checkbox input "true"
click at [876, 257] on div "Customers who played who played arrow_drop_down search Attribute sport sport ar…" at bounding box center [884, 288] width 145 height 181
click at [879, 262] on span "Żużel" at bounding box center [910, 265] width 91 height 11
click at [882, 266] on input "search" at bounding box center [911, 266] width 92 height 12
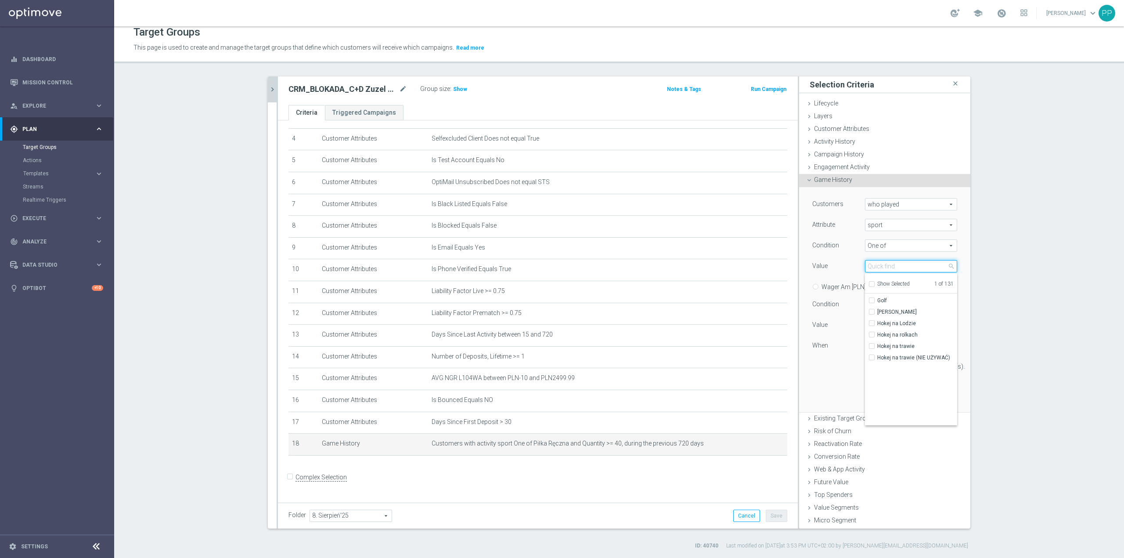
scroll to position [292, 0]
click at [915, 356] on label "Formuła 1" at bounding box center [917, 360] width 80 height 11
click at [877, 358] on input "Formuła 1" at bounding box center [875, 361] width 6 height 6
checkbox input "true"
type input "Selected 2 of 131"
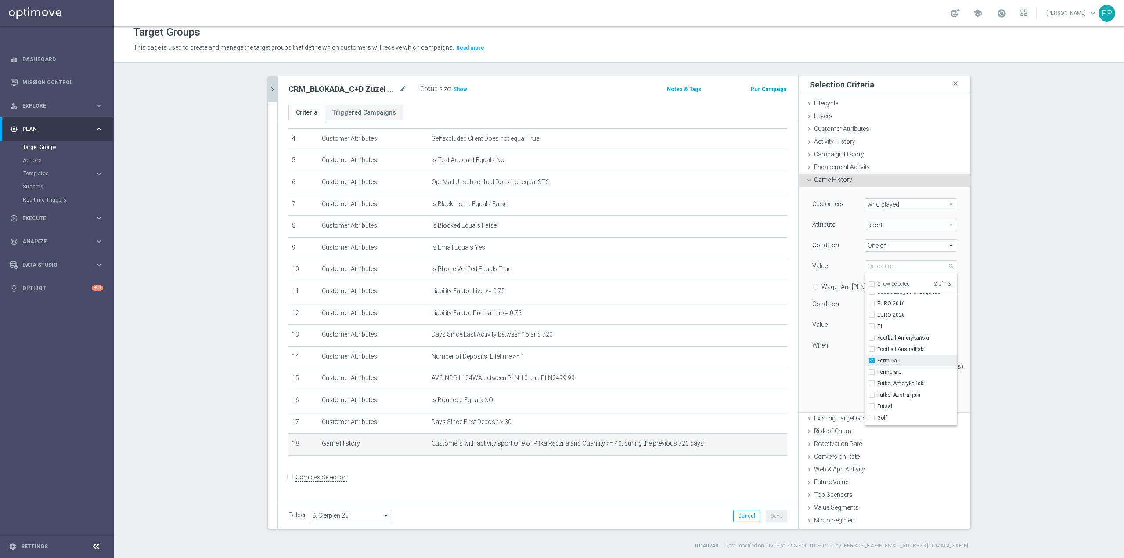
click at [914, 360] on span "Formuła 1" at bounding box center [917, 360] width 80 height 7
click at [877, 360] on input "Formuła 1" at bounding box center [875, 361] width 6 height 6
checkbox input "false"
type input "Żużel"
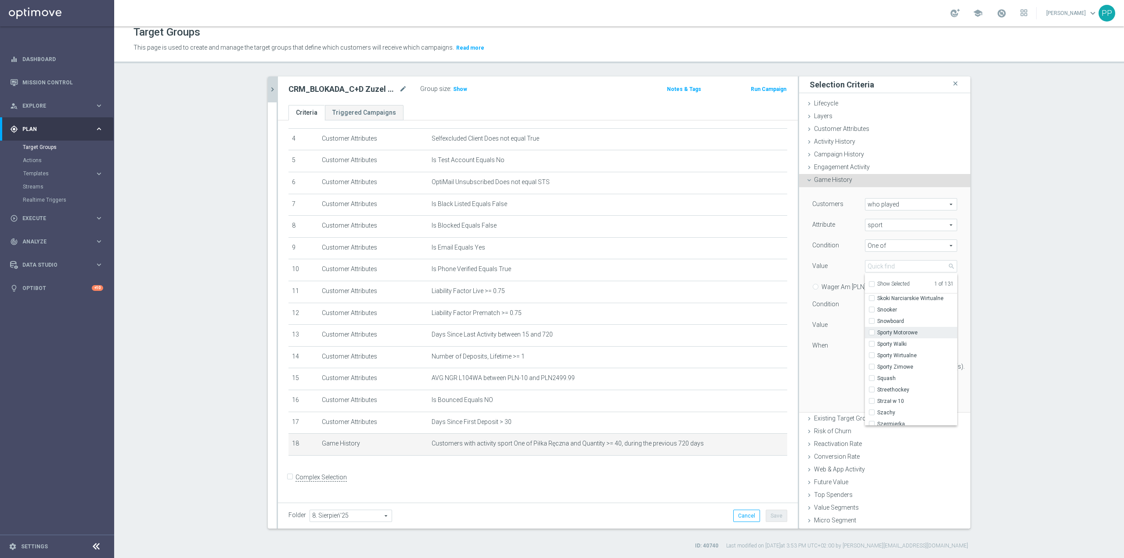
click at [907, 329] on span "Sporty Motorowe" at bounding box center [917, 332] width 80 height 7
click at [877, 330] on input "Sporty Motorowe" at bounding box center [875, 333] width 6 height 6
checkbox input "true"
type input "Selected 2 of 131"
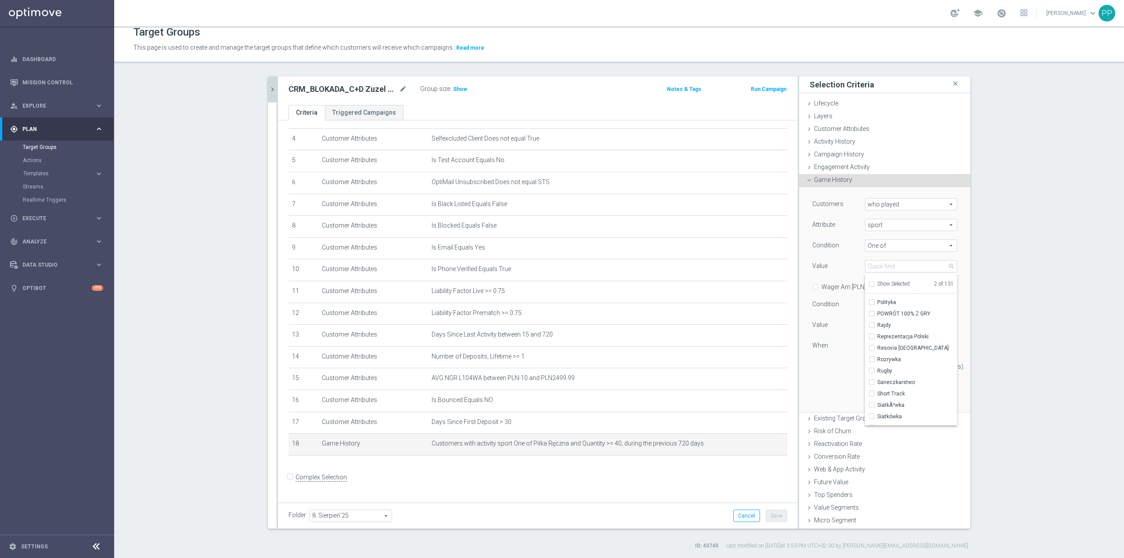
click at [816, 373] on div "Customers who played who played arrow_drop_down search Attribute sport sport ar…" at bounding box center [884, 288] width 145 height 181
click at [935, 405] on button "Update" at bounding box center [944, 399] width 26 height 12
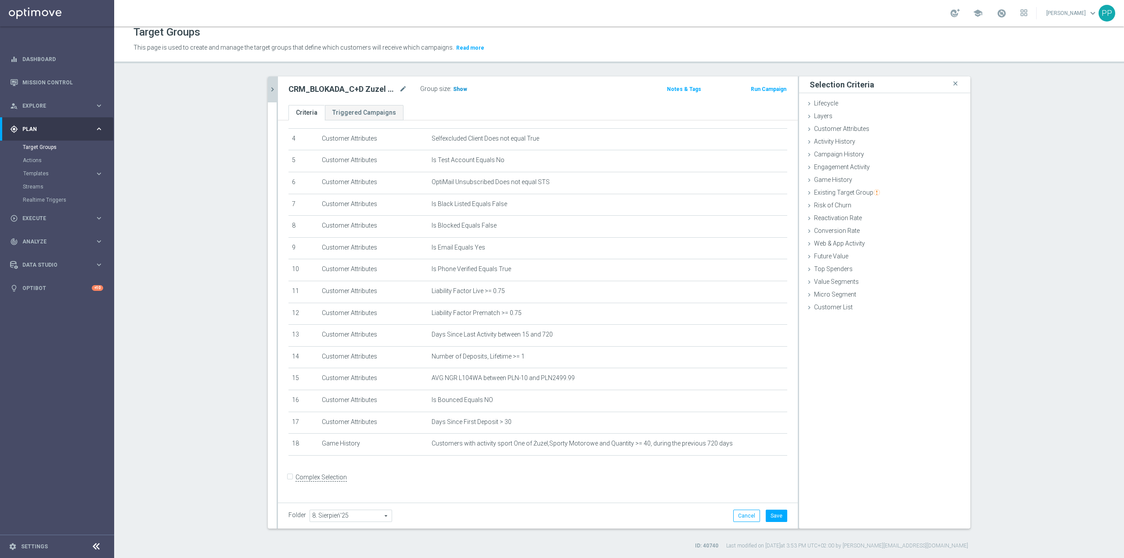
click at [458, 91] on span "Show" at bounding box center [460, 89] width 14 height 6
click at [772, 515] on button "Save" at bounding box center [777, 515] width 22 height 12
click at [756, 447] on icon "mode_edit" at bounding box center [759, 443] width 7 height 7
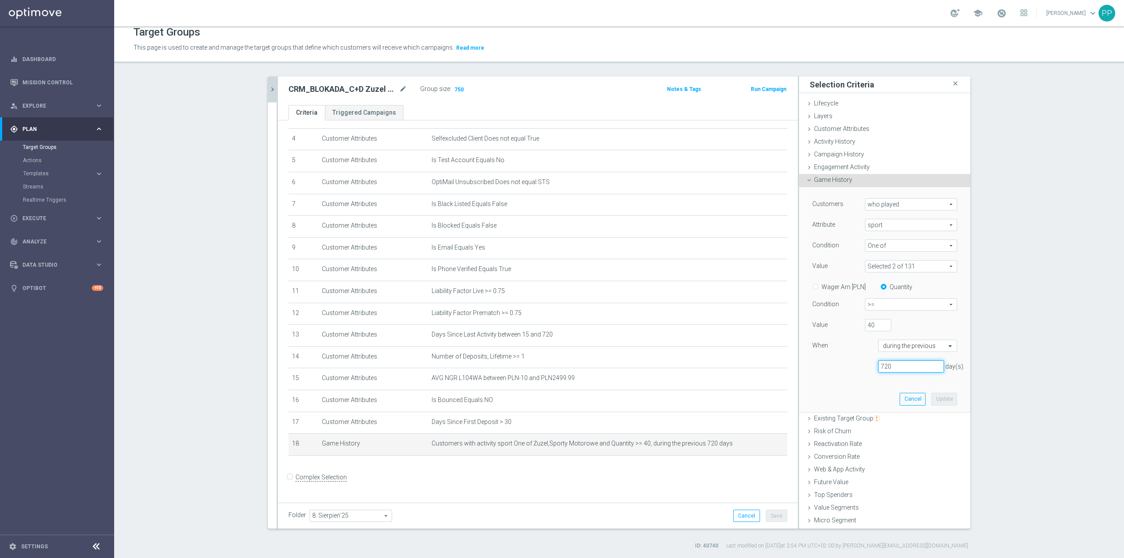
drag, startPoint x: 891, startPoint y: 367, endPoint x: 861, endPoint y: 367, distance: 29.9
click at [861, 367] on div "720 day(s)." at bounding box center [885, 366] width 158 height 13
type input "360"
click at [937, 399] on button "Update" at bounding box center [944, 399] width 26 height 12
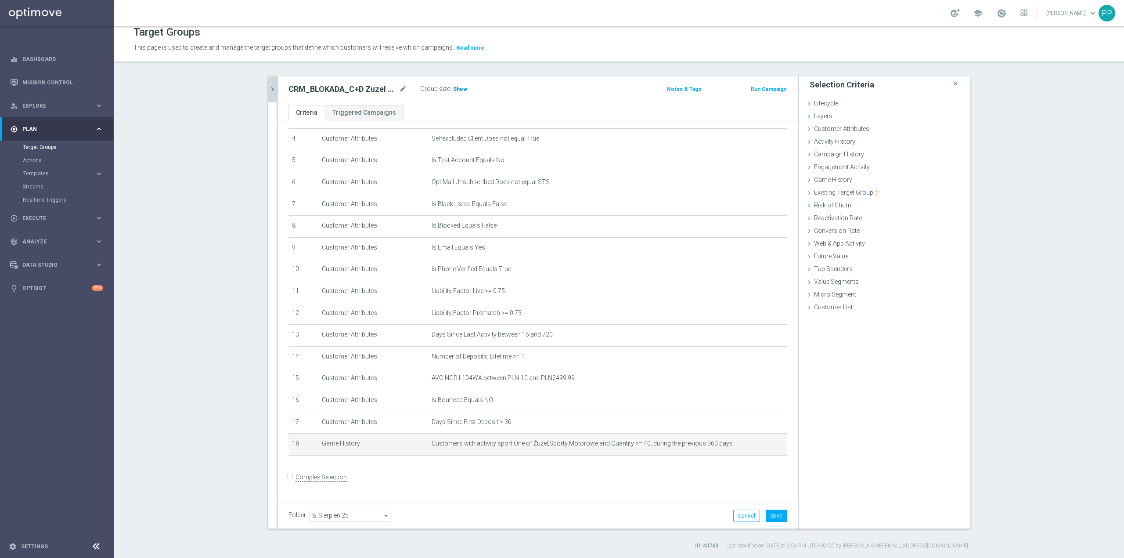
click at [455, 90] on span "Show" at bounding box center [460, 89] width 14 height 6
click at [768, 515] on button "Save" at bounding box center [777, 515] width 22 height 12
click at [756, 447] on icon "mode_edit" at bounding box center [759, 443] width 7 height 7
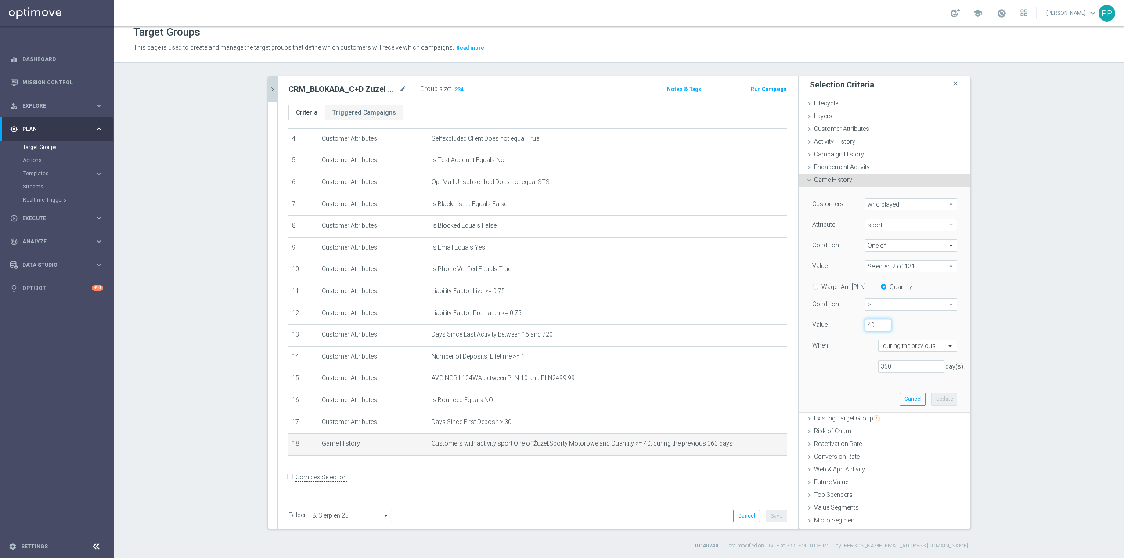
drag, startPoint x: 870, startPoint y: 327, endPoint x: 860, endPoint y: 325, distance: 10.7
click at [865, 325] on input "40" at bounding box center [878, 325] width 26 height 12
type input "10"
click at [931, 395] on button "Update" at bounding box center [944, 399] width 26 height 12
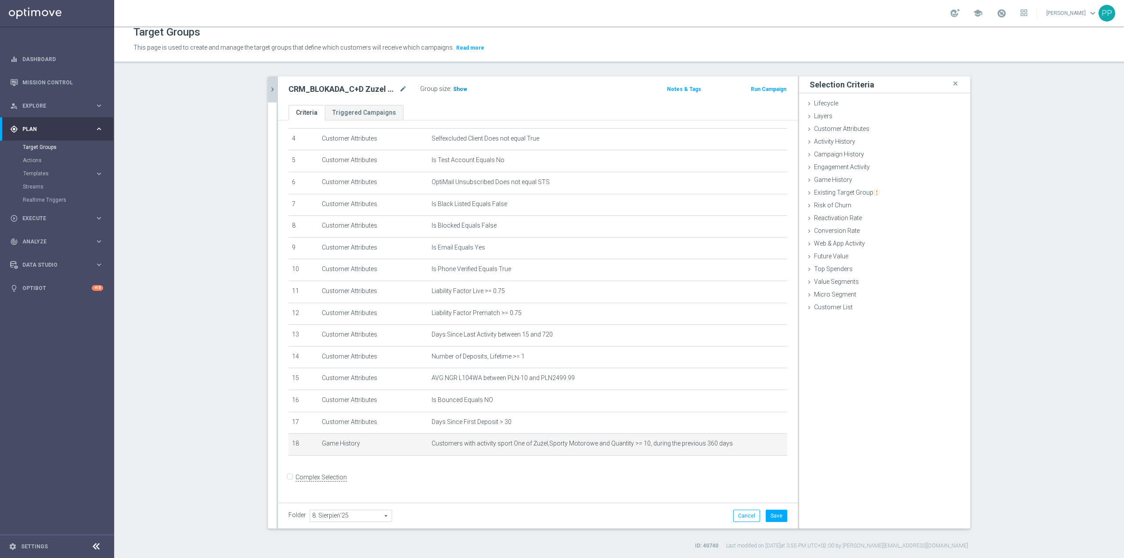
click at [459, 88] on span "Show" at bounding box center [460, 89] width 14 height 6
click at [780, 519] on button "Save" at bounding box center [777, 515] width 22 height 12
click at [747, 447] on body "equalizer Dashboard Mission Control" at bounding box center [562, 279] width 1124 height 558
click at [756, 447] on icon "mode_edit" at bounding box center [759, 443] width 7 height 7
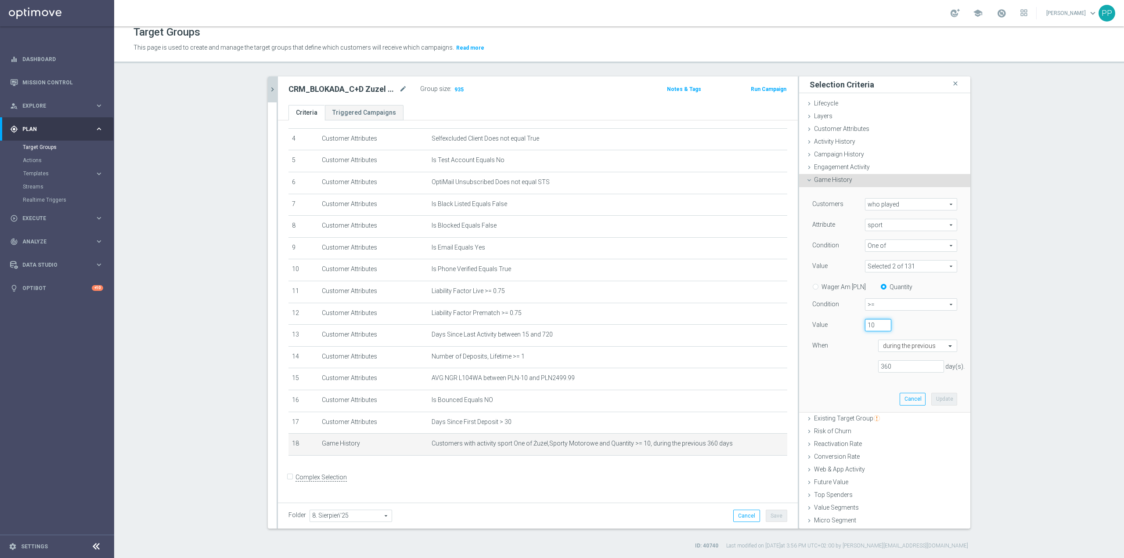
drag, startPoint x: 868, startPoint y: 329, endPoint x: 855, endPoint y: 329, distance: 13.2
click at [858, 329] on div "10" at bounding box center [878, 325] width 40 height 12
type input "5"
click at [931, 397] on button "Update" at bounding box center [944, 399] width 26 height 12
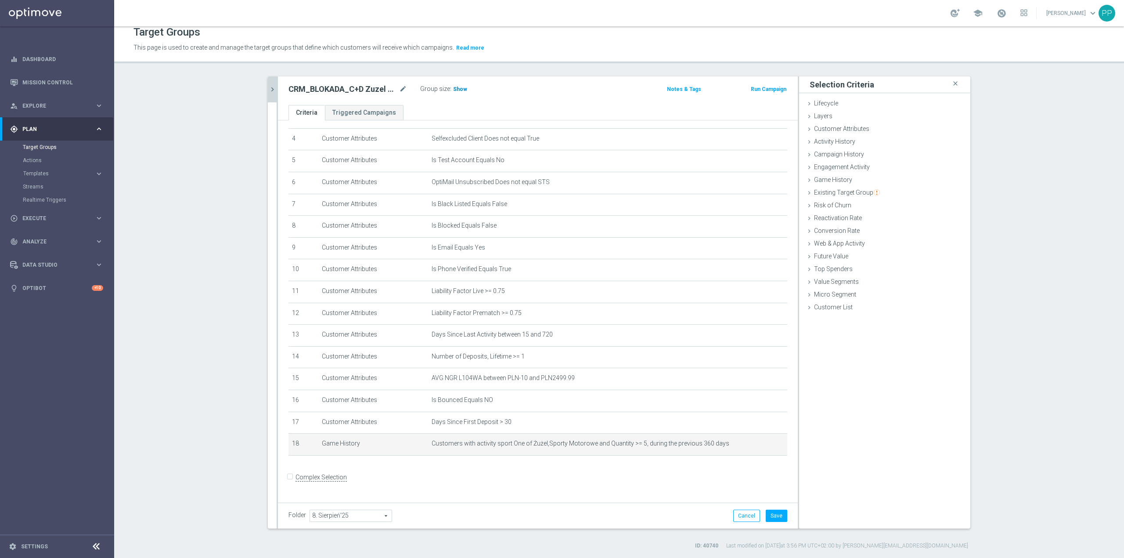
click at [453, 90] on span "Show" at bounding box center [460, 89] width 14 height 6
click at [775, 515] on button "Save" at bounding box center [777, 515] width 22 height 12
click at [744, 455] on td "Customers with activity sport One of Żużel,Sporty Motorowe and Quantity >= 5, d…" at bounding box center [607, 444] width 359 height 22
click at [756, 447] on icon "mode_edit" at bounding box center [759, 443] width 7 height 7
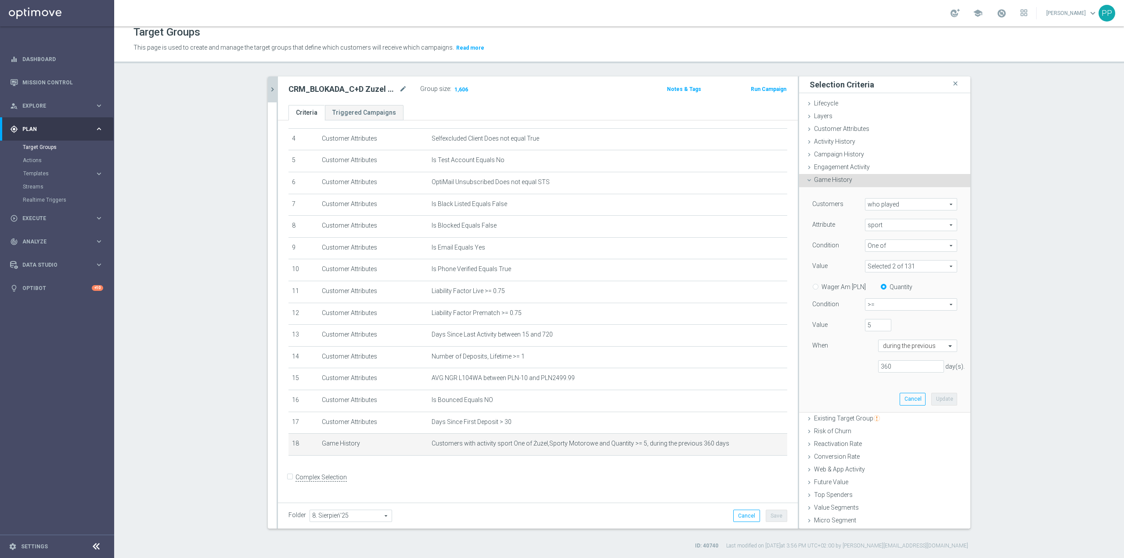
click at [886, 264] on span at bounding box center [910, 265] width 91 height 11
click at [898, 358] on span "Formuła 1" at bounding box center [917, 360] width 80 height 7
click at [877, 358] on input "Formuła 1" at bounding box center [875, 361] width 6 height 6
checkbox input "true"
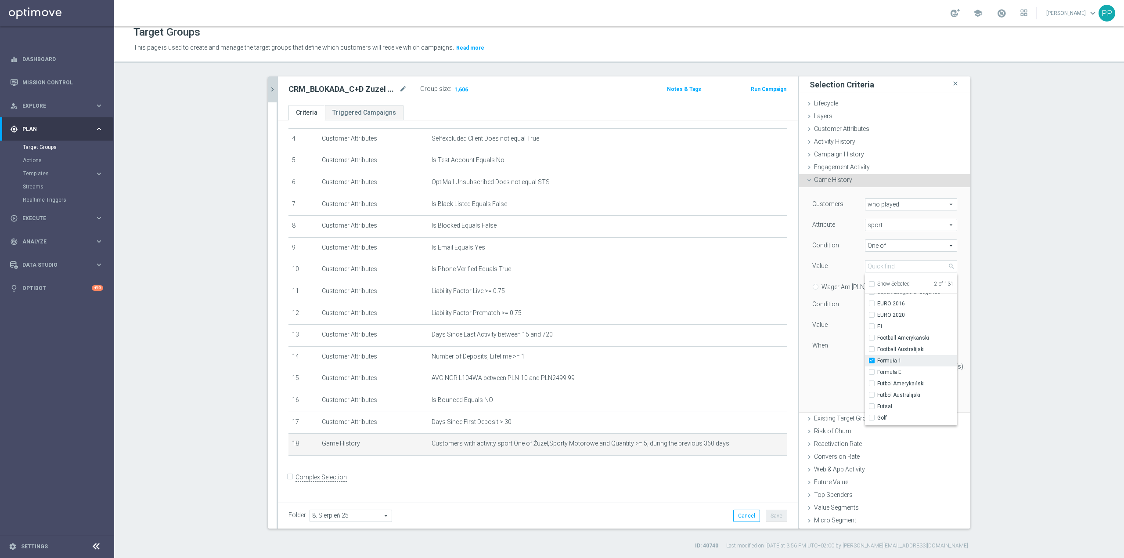
type input "Selected 3 of 131"
click at [895, 331] on label "F1" at bounding box center [917, 326] width 80 height 11
click at [877, 329] on input "F1" at bounding box center [875, 327] width 6 height 6
checkbox input "true"
type input "Selected 4 of 131"
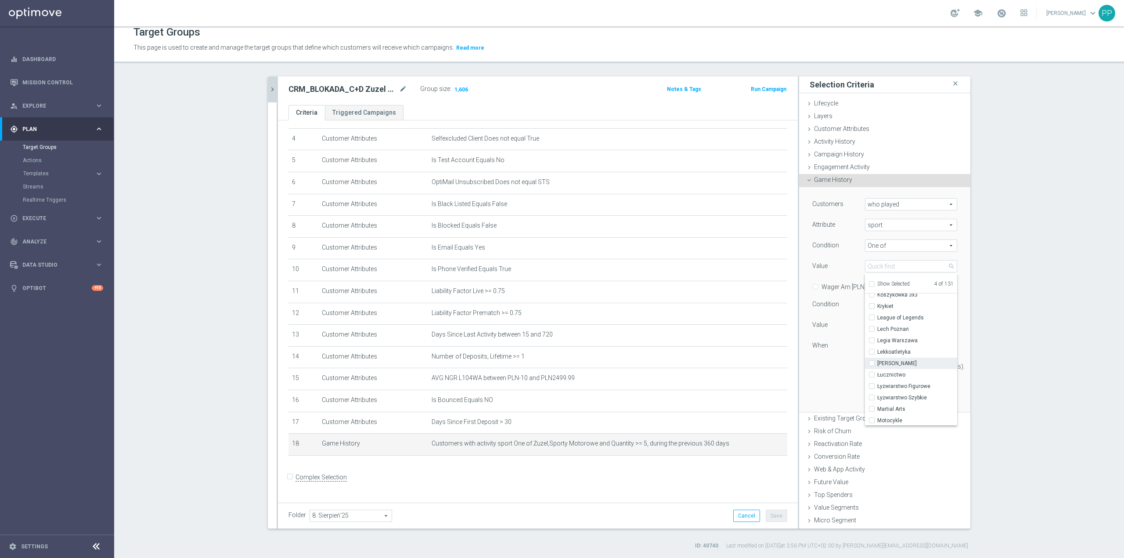
scroll to position [703, 0]
click at [900, 358] on span "Motocykle" at bounding box center [917, 361] width 80 height 7
click at [877, 359] on input "Motocykle" at bounding box center [875, 362] width 6 height 6
checkbox input "true"
type input "Selected 5 of 131"
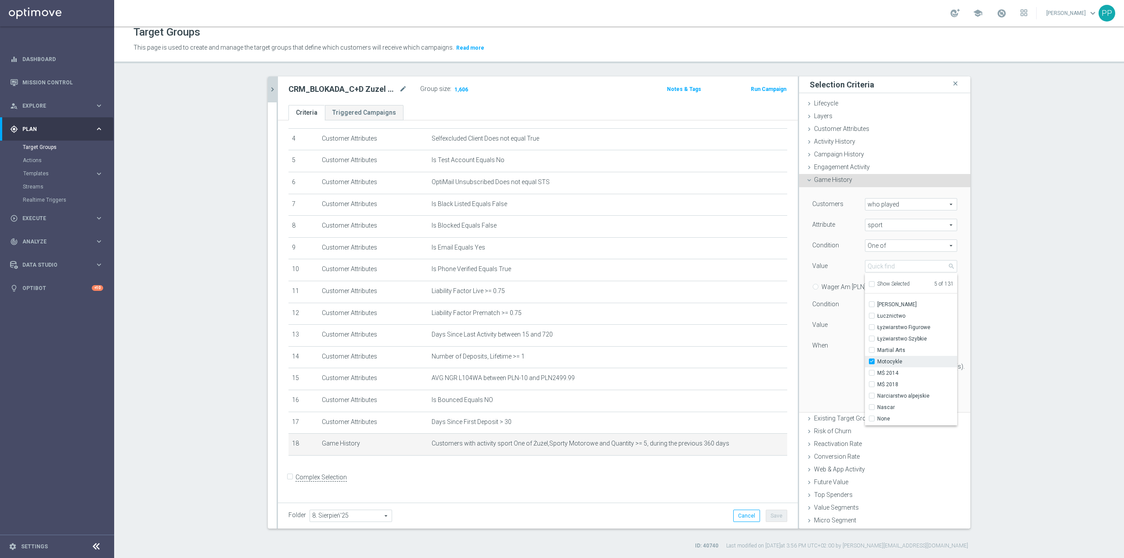
scroll to position [761, 0]
click at [897, 346] on span "Nascar" at bounding box center [917, 348] width 80 height 7
click at [877, 346] on input "Nascar" at bounding box center [875, 349] width 6 height 6
checkbox input "true"
type input "Selected 6 of 131"
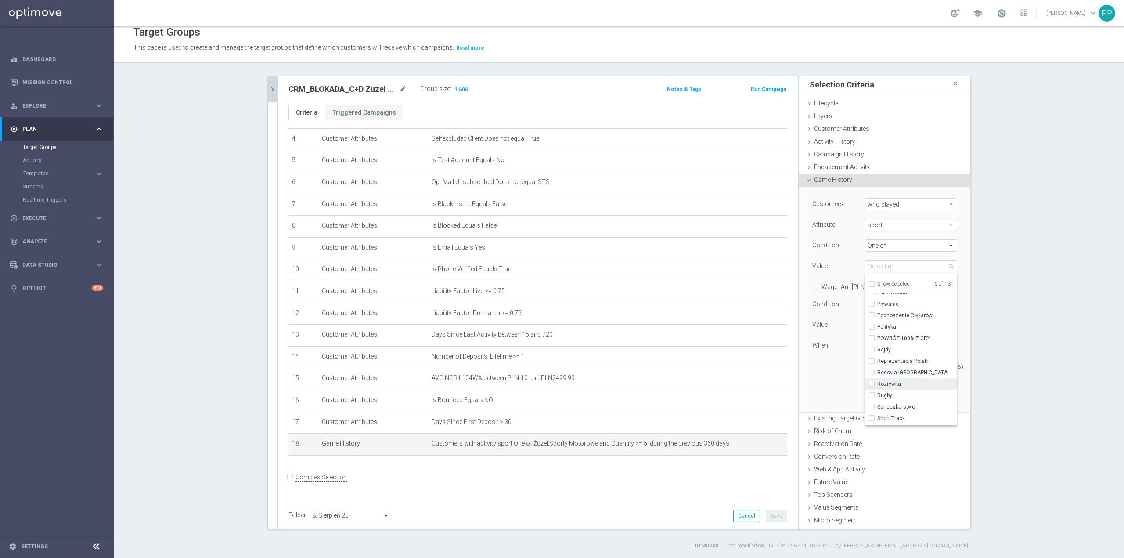
scroll to position [937, 0]
click at [890, 324] on span "Rajdy" at bounding box center [917, 321] width 80 height 7
click at [877, 324] on input "Rajdy" at bounding box center [875, 322] width 6 height 6
checkbox input "true"
type input "Selected 7 of 131"
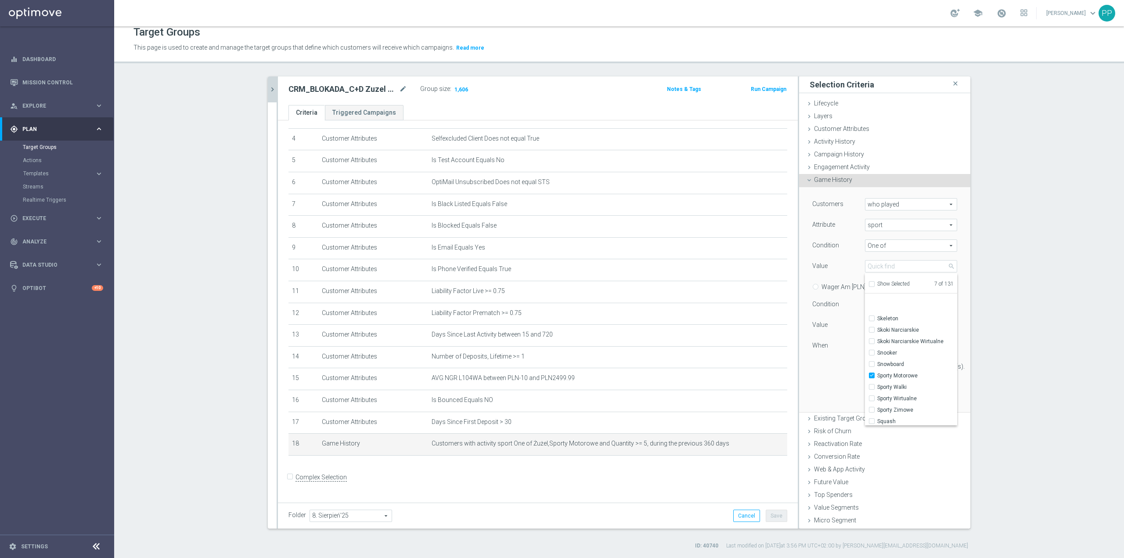
scroll to position [1112, 0]
click at [840, 381] on div "Customers who played who played arrow_drop_down search Attribute sport sport ar…" at bounding box center [885, 299] width 158 height 224
click at [933, 394] on button "Update" at bounding box center [944, 399] width 26 height 12
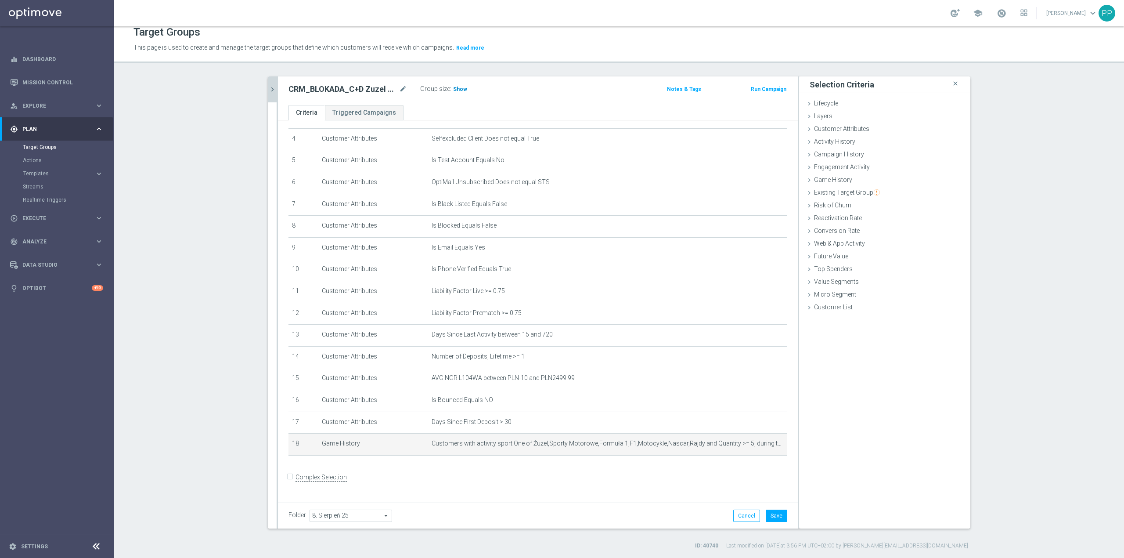
click at [453, 89] on span "Show" at bounding box center [460, 89] width 14 height 6
click at [771, 515] on button "Save" at bounding box center [777, 515] width 22 height 12
click at [250, 160] on div "search more_vert Prioritize Customer Target Groups library_add create_new_folde…" at bounding box center [619, 312] width 738 height 473
click at [269, 92] on icon "chevron_right" at bounding box center [272, 89] width 8 height 8
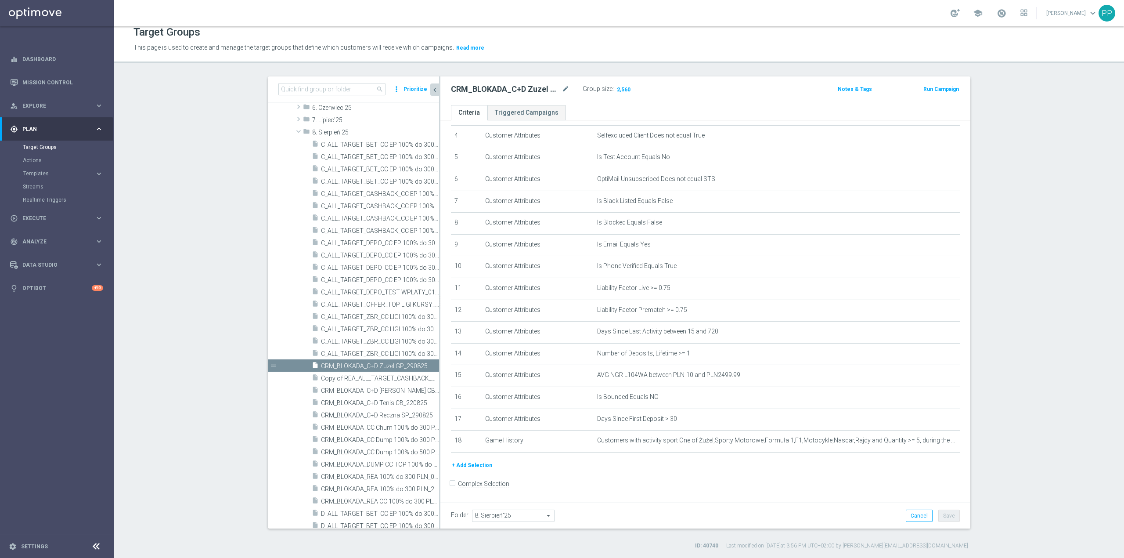
scroll to position [101, 0]
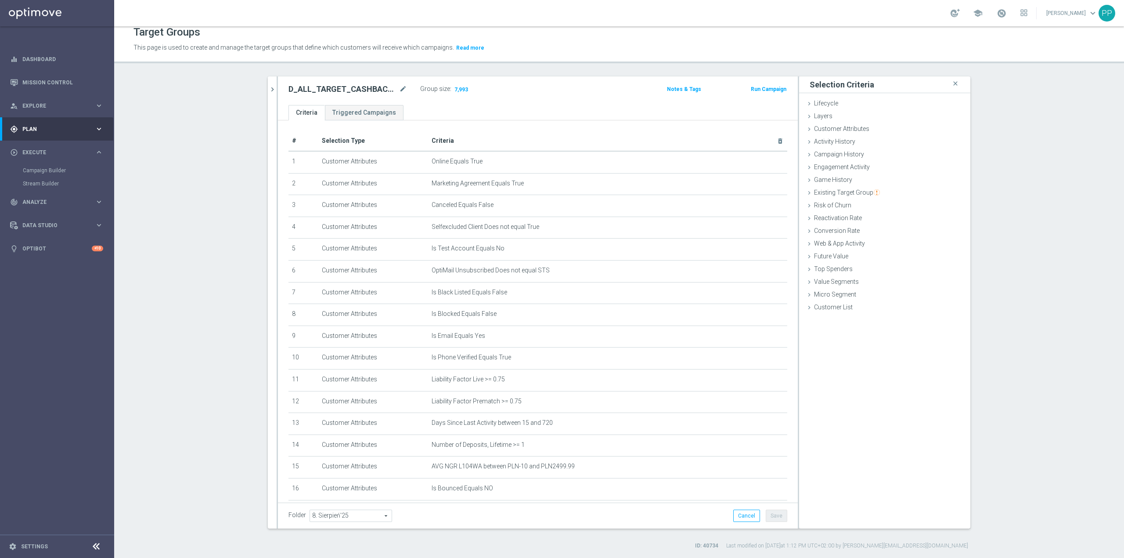
scroll to position [150, 0]
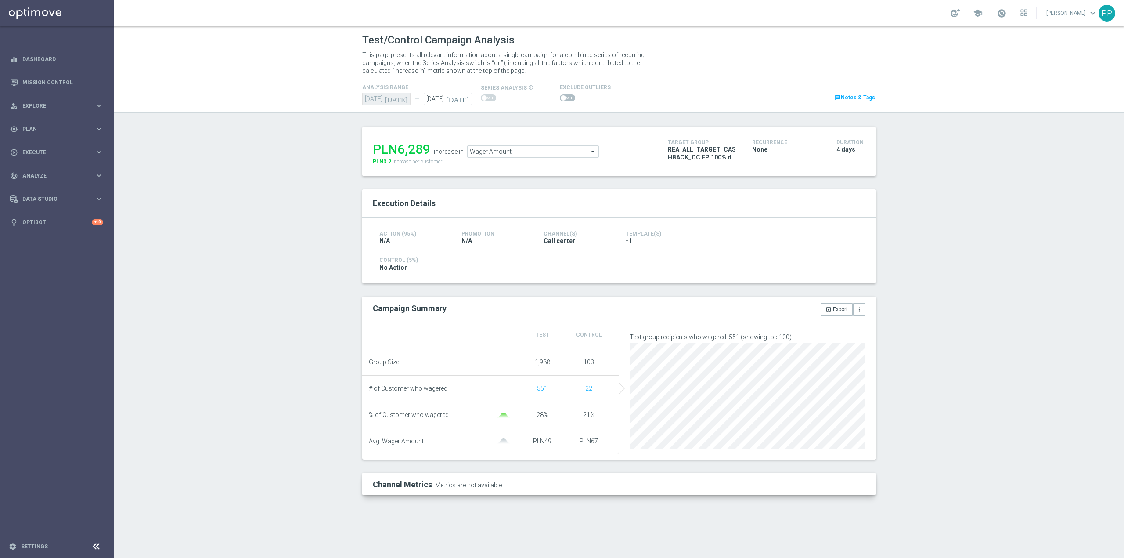
click at [562, 99] on span at bounding box center [567, 97] width 15 height 7
click at [562, 99] on input "checkbox" at bounding box center [567, 97] width 15 height 7
click at [569, 95] on span at bounding box center [571, 97] width 5 height 5
click at [568, 95] on input "checkbox" at bounding box center [567, 97] width 15 height 7
click at [566, 99] on span at bounding box center [567, 97] width 15 height 7
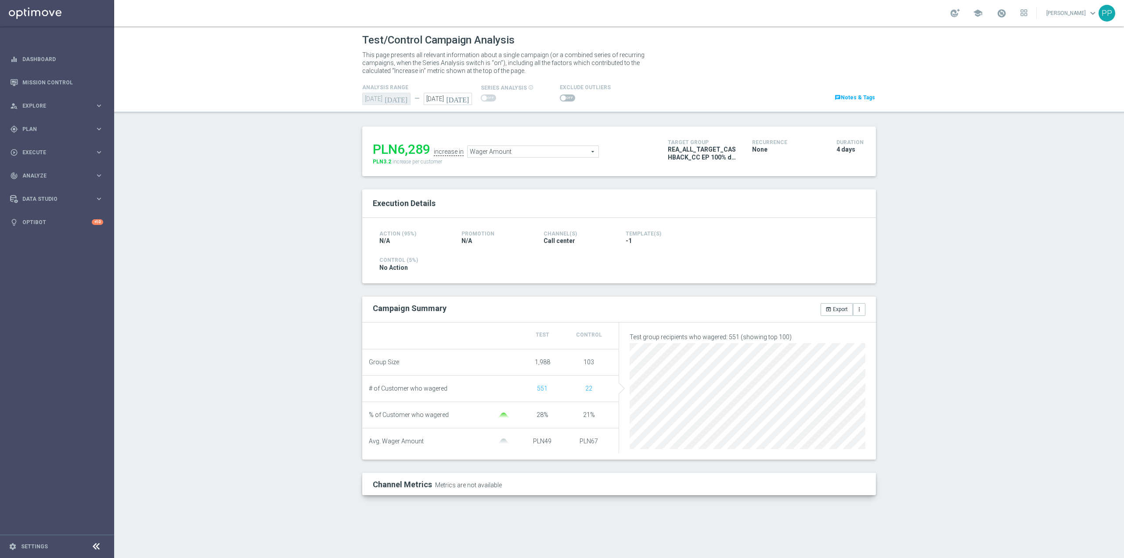
click at [566, 99] on input "checkbox" at bounding box center [567, 97] width 15 height 7
click at [494, 157] on span "Wager Amount" at bounding box center [533, 151] width 131 height 11
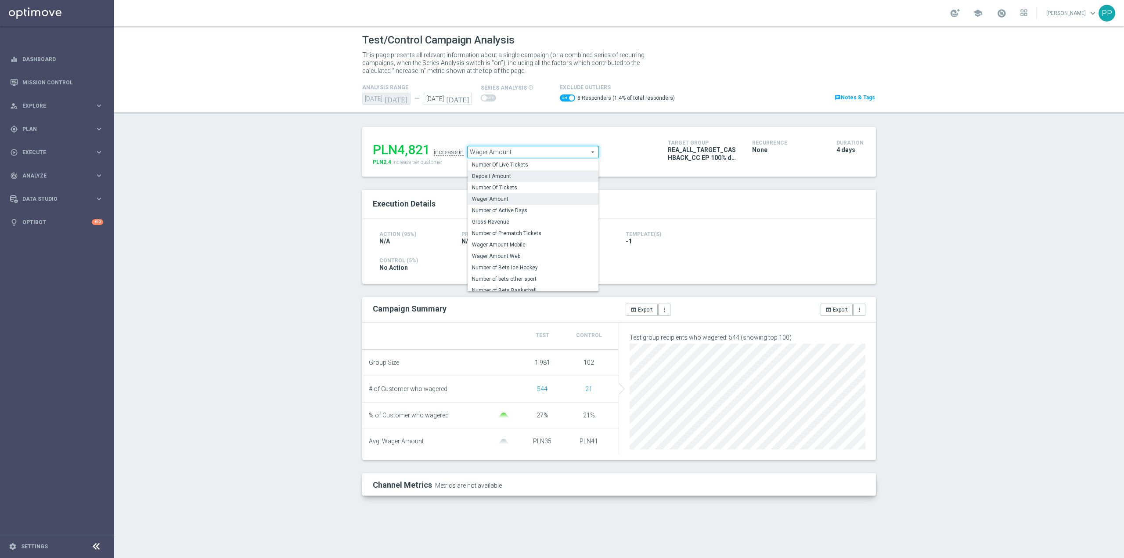
click at [496, 172] on label "Deposit Amount" at bounding box center [533, 175] width 131 height 11
checkbox input "false"
type input "Deposit Amount"
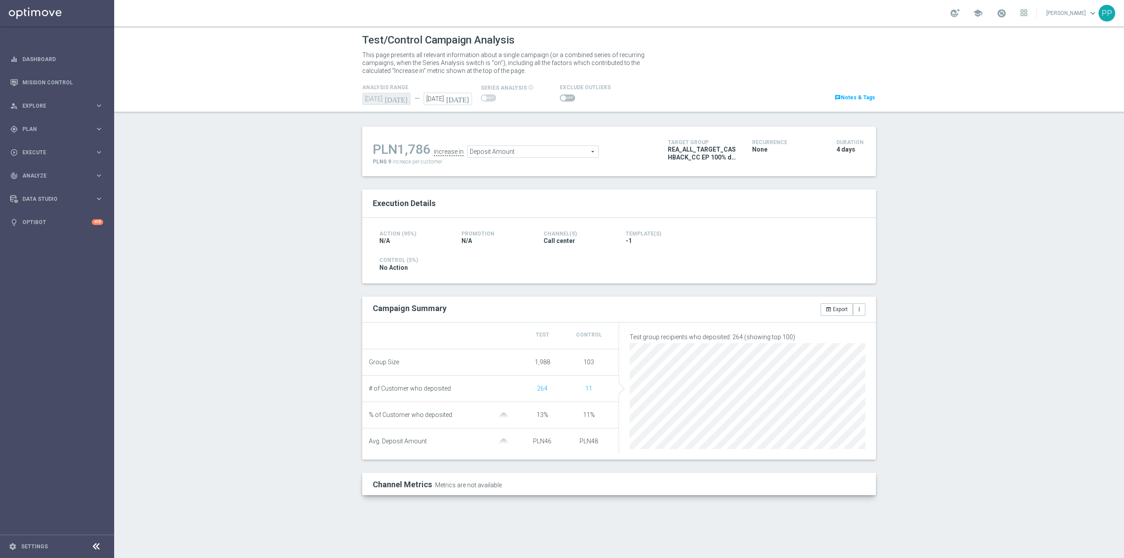
click at [564, 94] on div at bounding box center [585, 98] width 51 height 11
click at [564, 96] on span at bounding box center [567, 97] width 15 height 7
click at [564, 96] on input "checkbox" at bounding box center [567, 97] width 15 height 7
checkbox input "true"
click at [562, 97] on span at bounding box center [563, 97] width 5 height 5
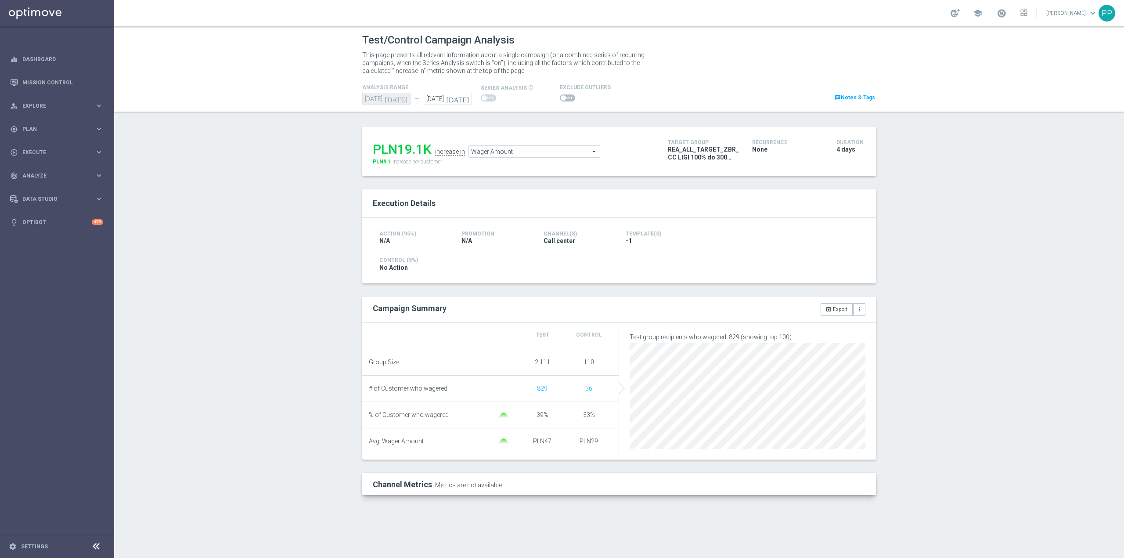
click at [562, 97] on input "checkbox" at bounding box center [567, 97] width 15 height 7
click at [486, 150] on span "Wager Amount" at bounding box center [533, 151] width 131 height 11
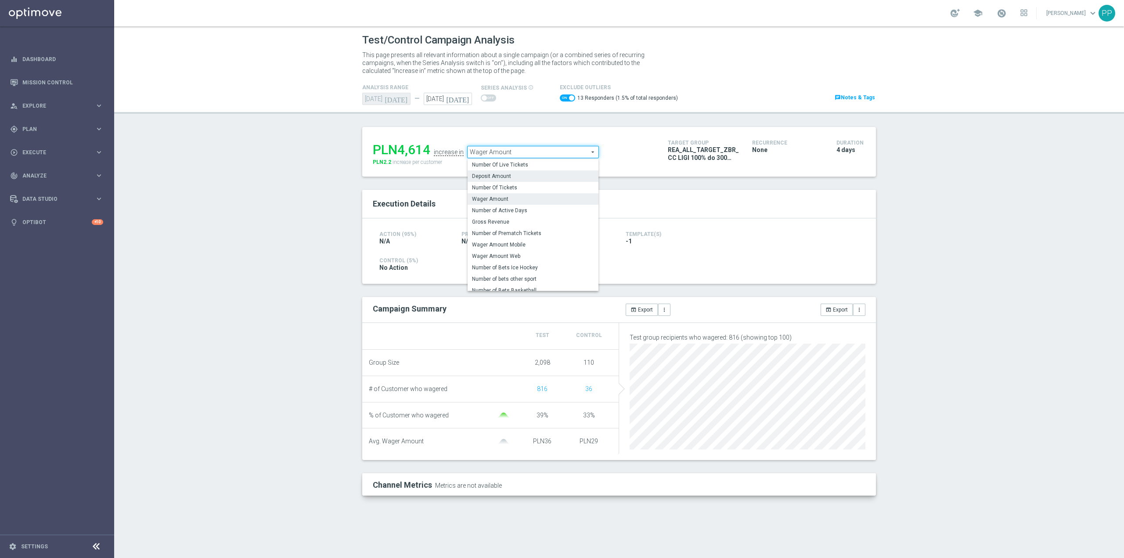
click at [494, 178] on span "Deposit Amount" at bounding box center [533, 176] width 122 height 7
checkbox input "false"
type input "Deposit Amount"
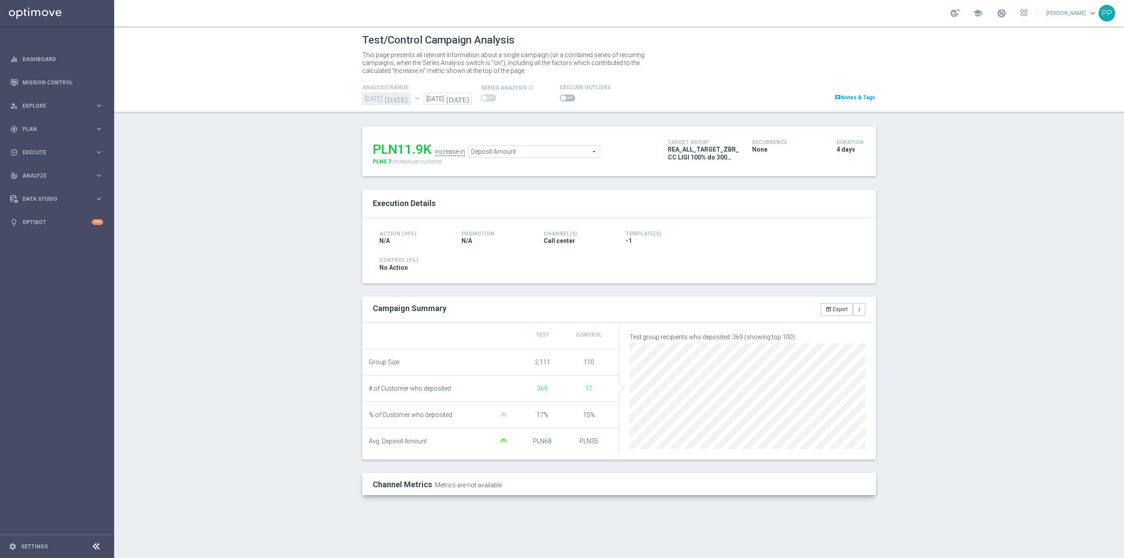
click at [566, 99] on span at bounding box center [567, 97] width 15 height 7
click at [566, 99] on input "checkbox" at bounding box center [567, 97] width 15 height 7
checkbox input "true"
